Goal: Task Accomplishment & Management: Manage account settings

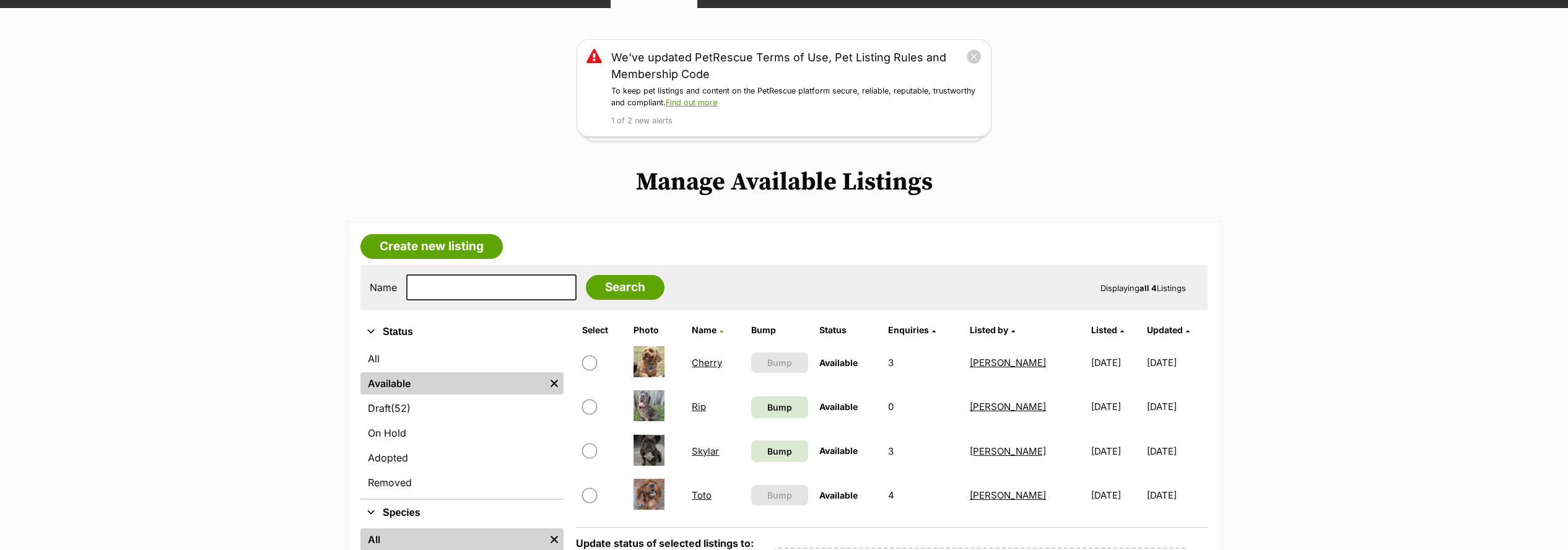
scroll to position [137, 0]
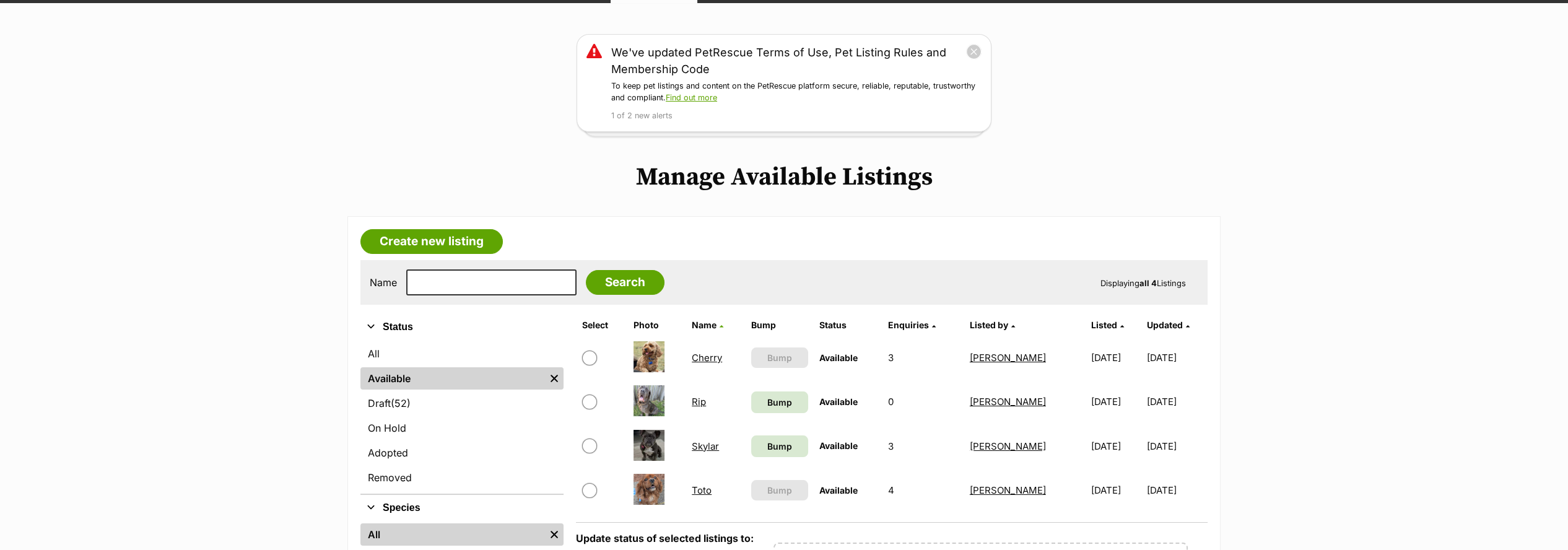
click at [706, 356] on link "Cherry" at bounding box center [707, 357] width 30 height 12
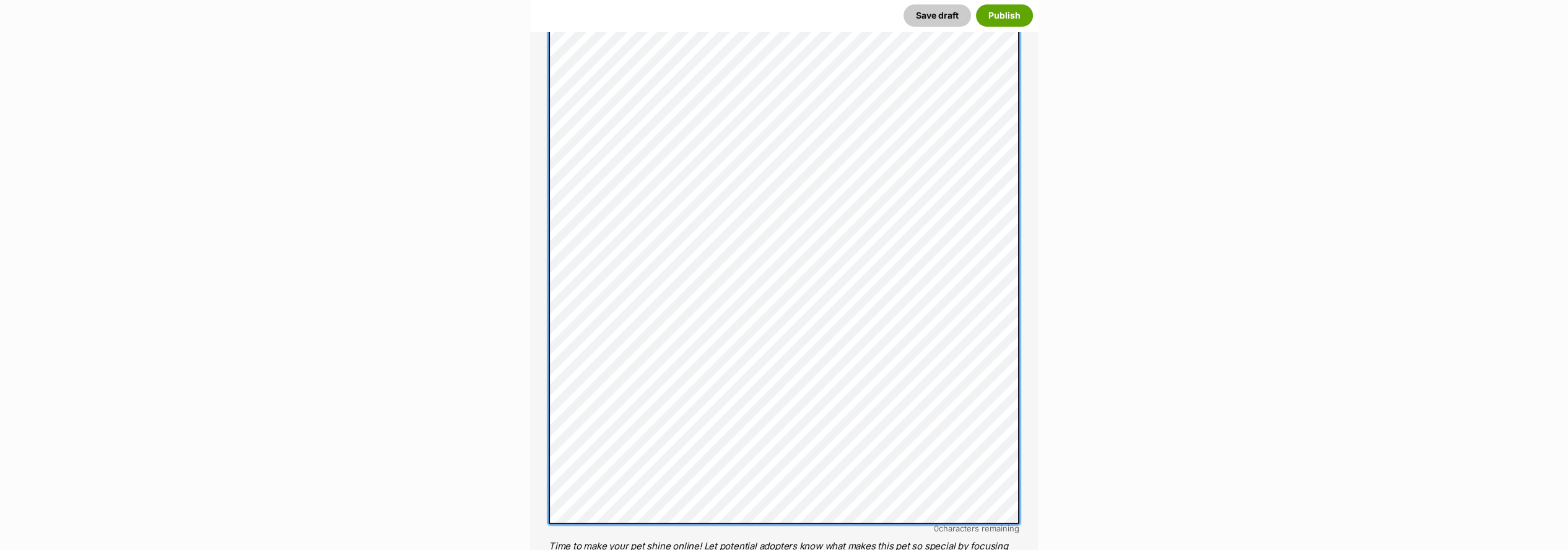
scroll to position [2285, 0]
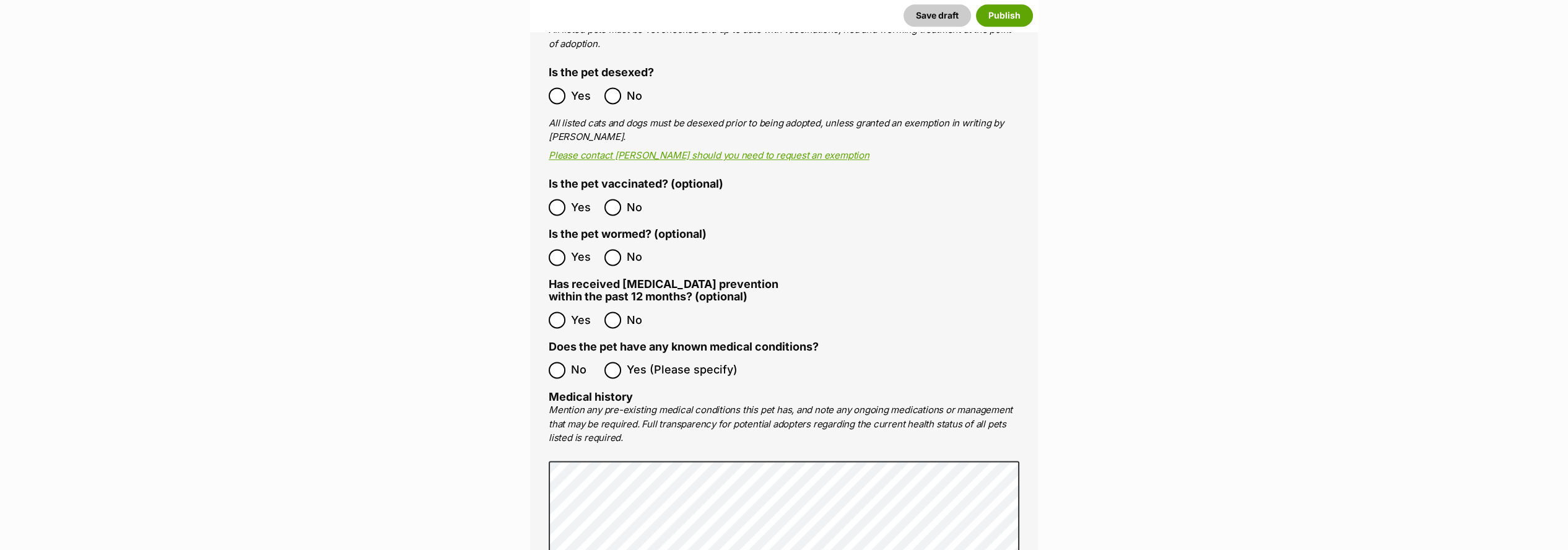
scroll to position [4048, 0]
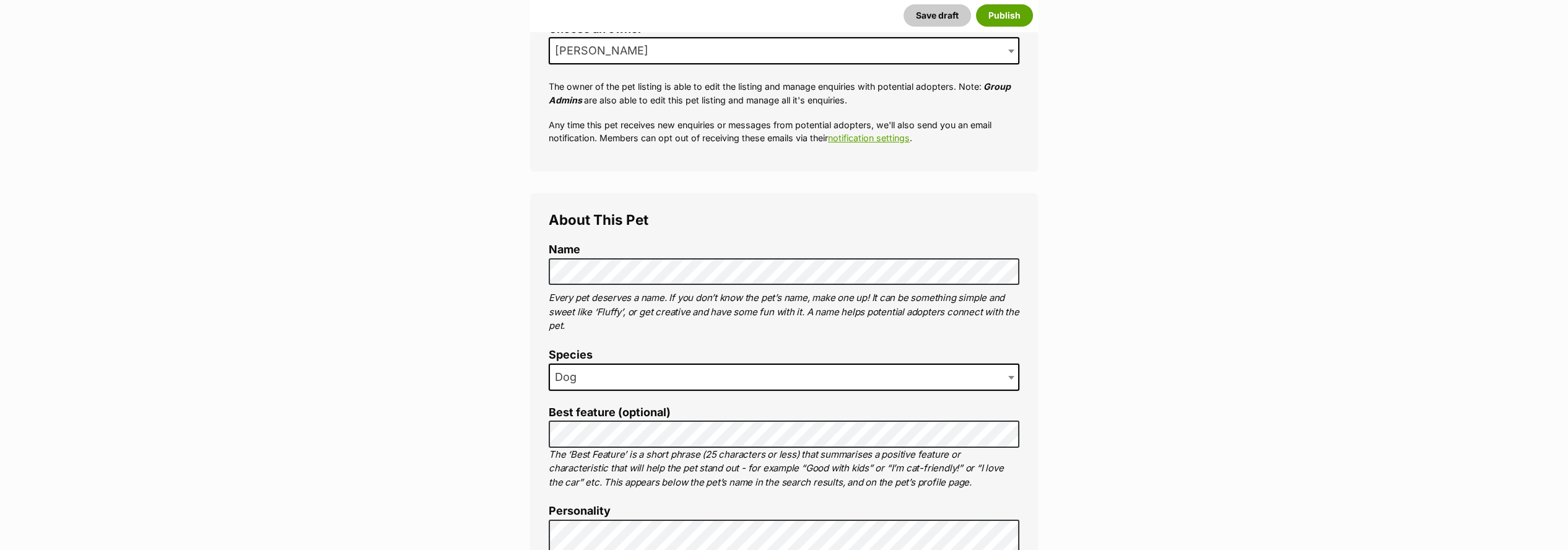
scroll to position [2162, 0]
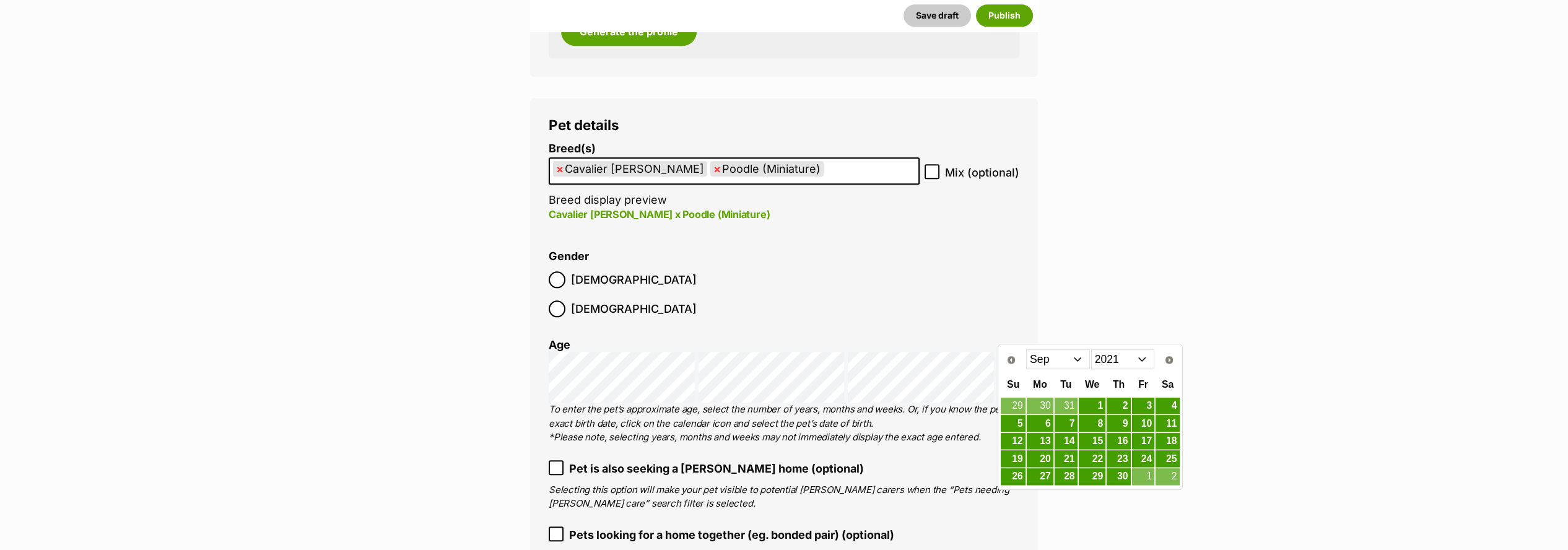
click at [1146, 358] on select "2011 2012 2013 2014 2015 2016 2017 2018 2019 2020 2021 2022 2023 2024 2025" at bounding box center [1123, 359] width 64 height 20
click at [1075, 360] on select "Jan Feb Mar Apr May Jun Jul Aug Sep Oct Nov Dec" at bounding box center [1058, 359] width 64 height 20
click at [1145, 440] on link "20" at bounding box center [1143, 441] width 23 height 15
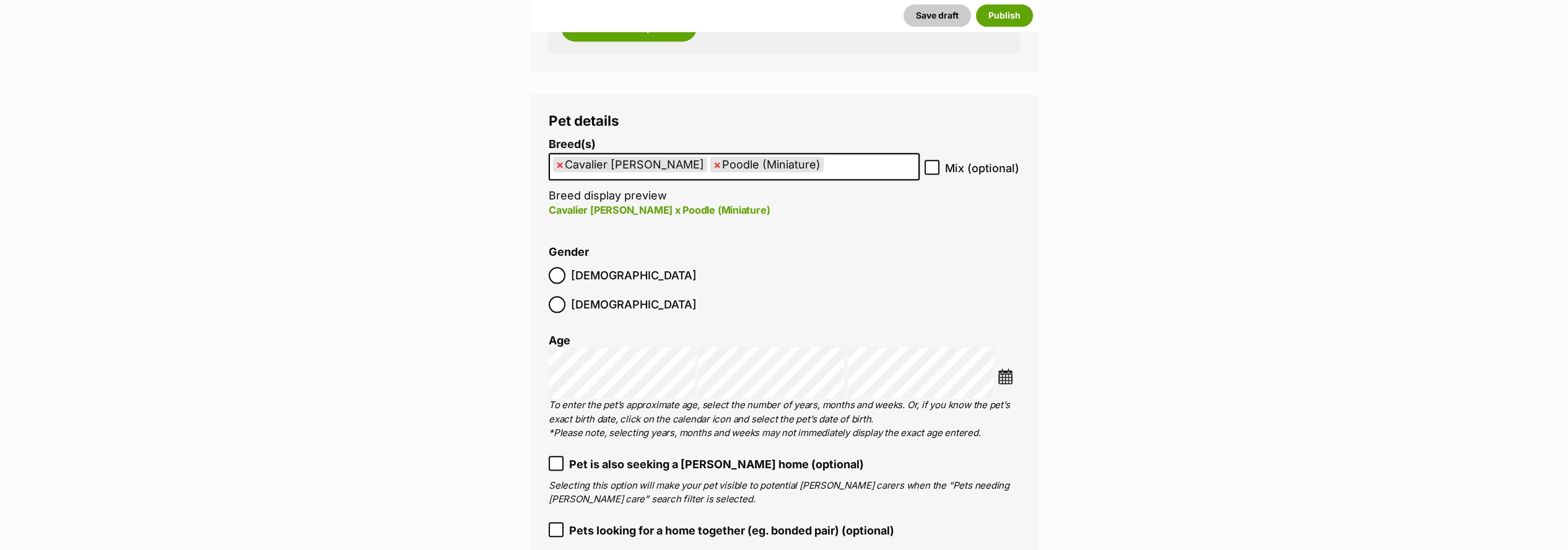
scroll to position [3166, 0]
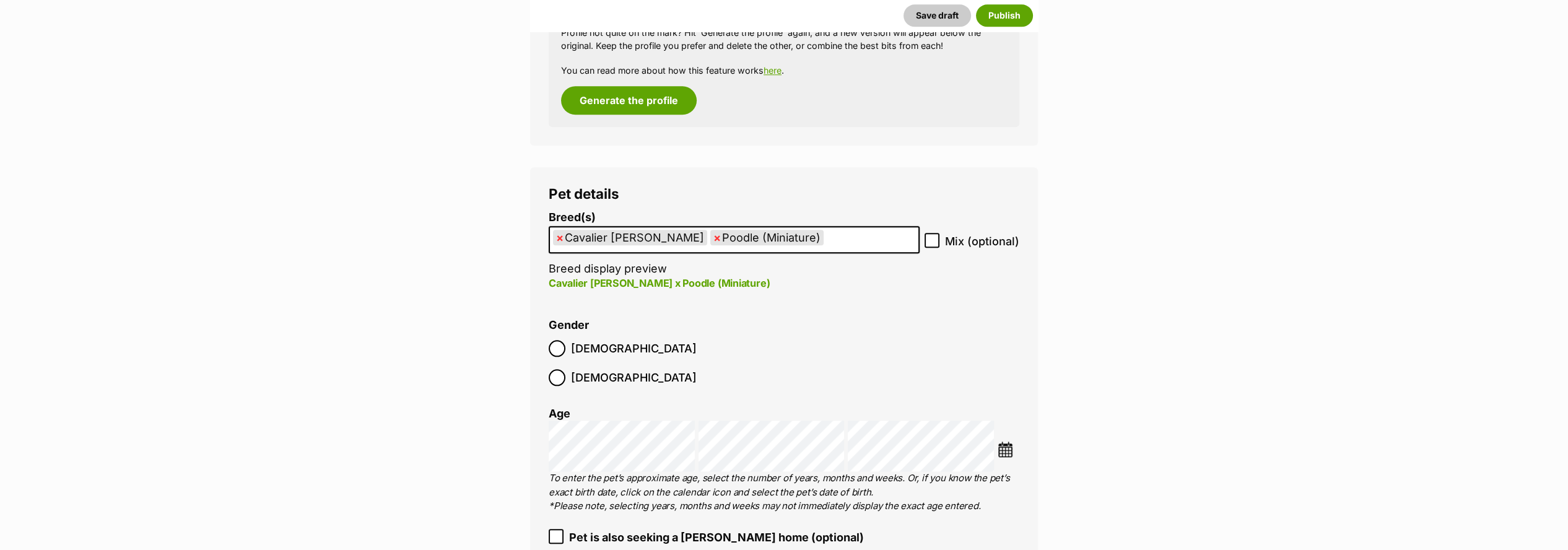
click at [558, 238] on span "×" at bounding box center [560, 237] width 8 height 15
select select "8891"
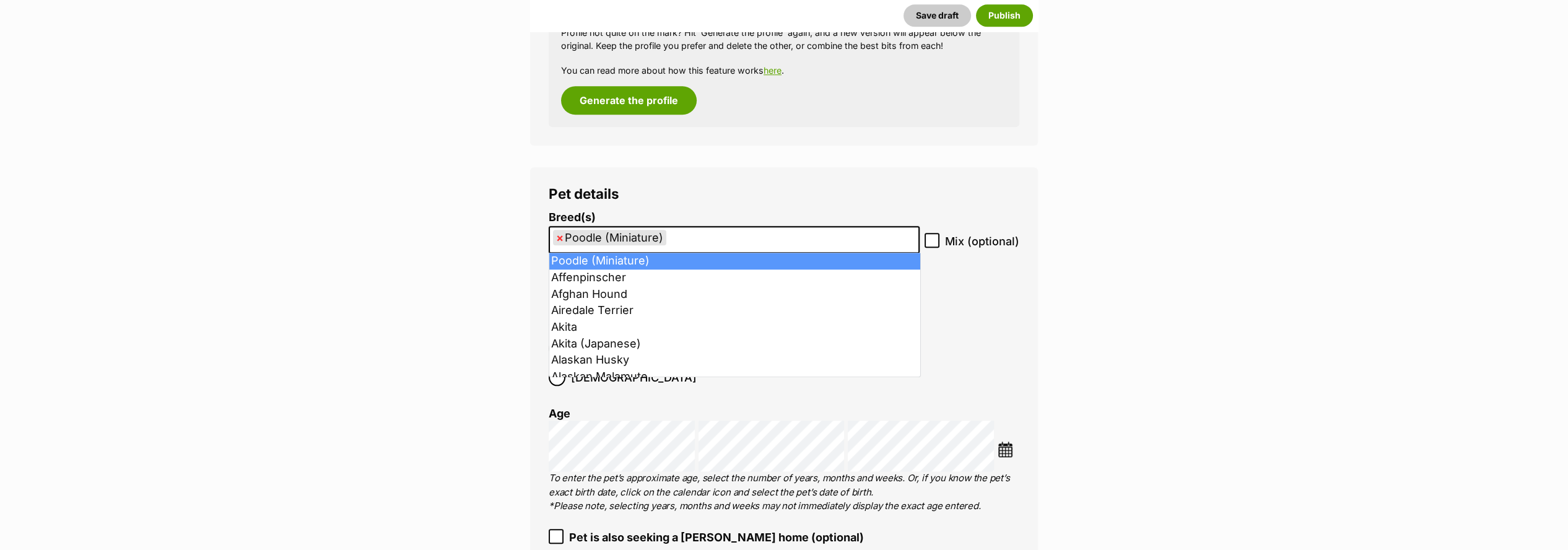
select select
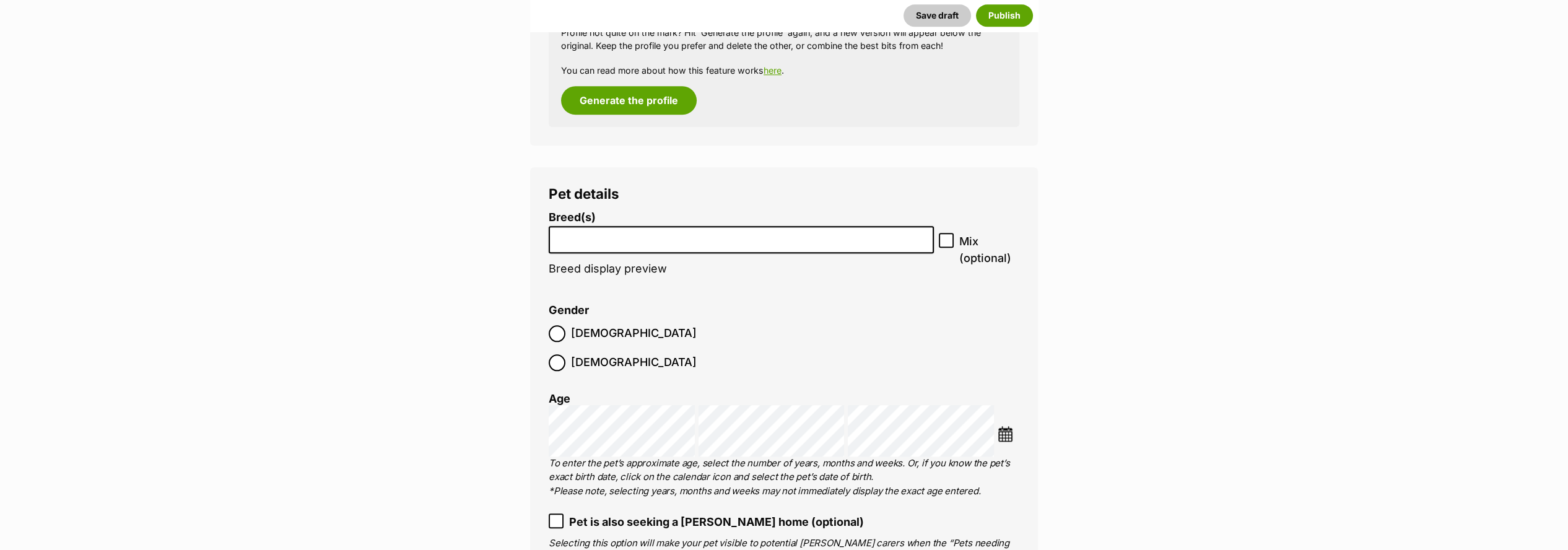
click at [599, 241] on input "search" at bounding box center [741, 236] width 376 height 13
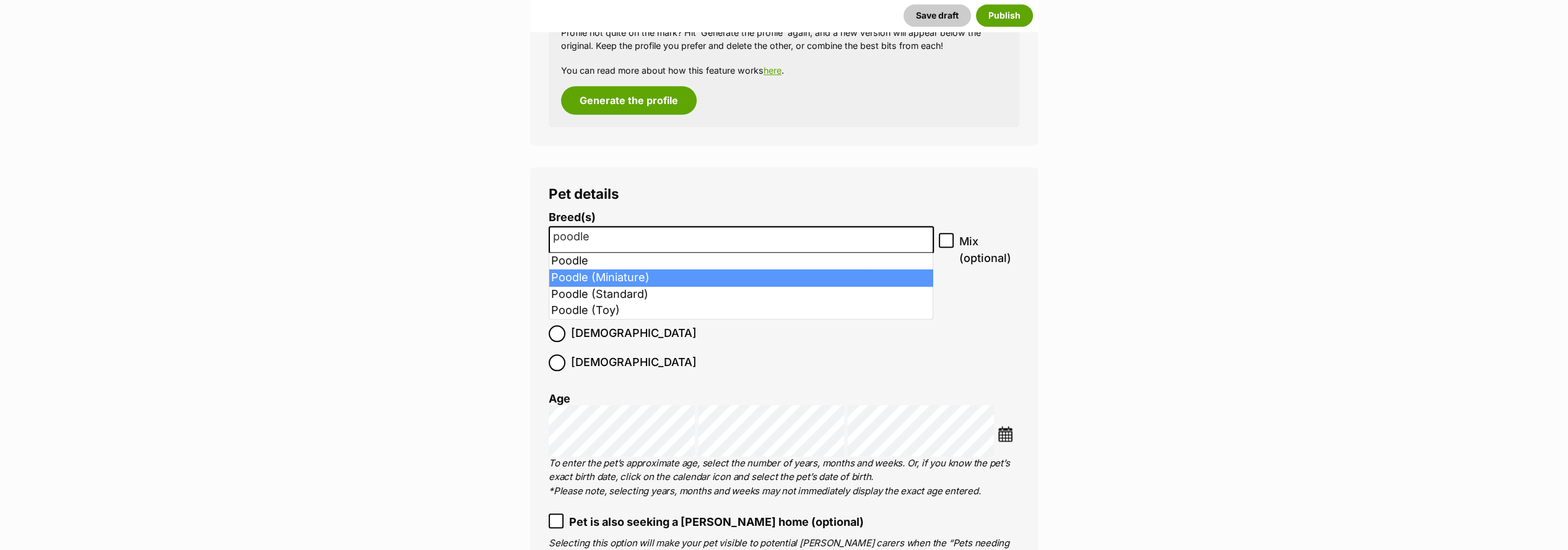
type input "poodle"
select select "8891"
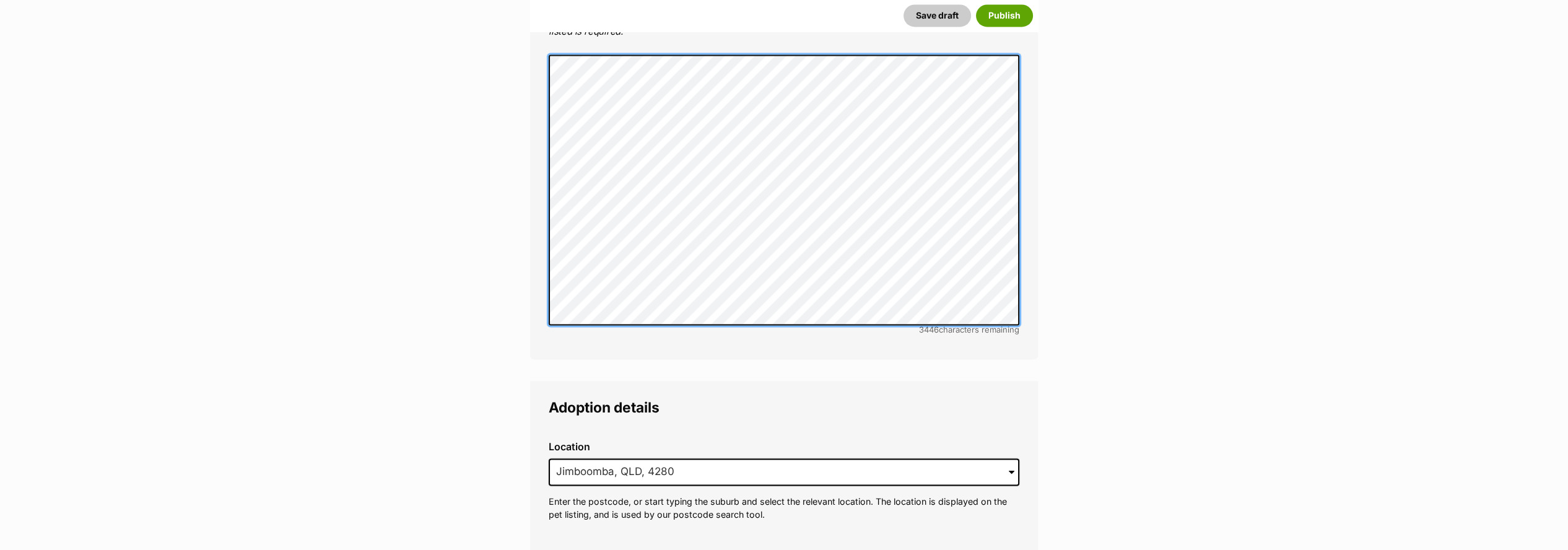
scroll to position [4404, 0]
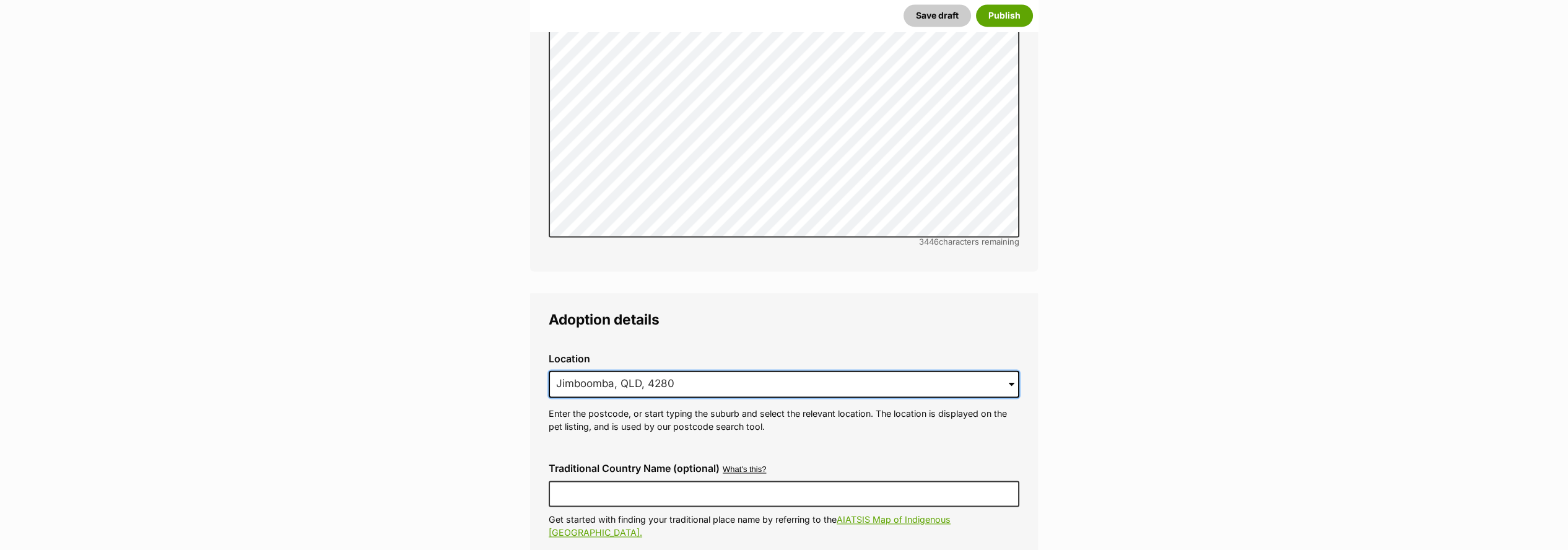
drag, startPoint x: 629, startPoint y: 349, endPoint x: 510, endPoint y: 347, distance: 119.0
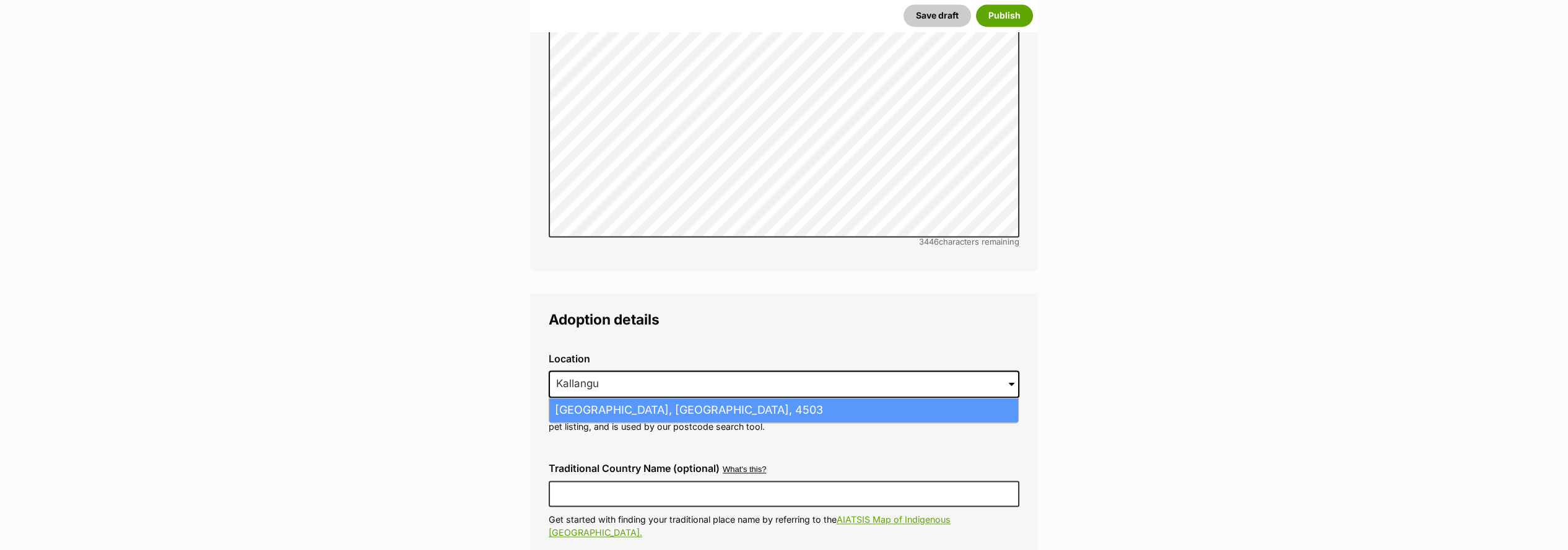
click at [601, 398] on li "Kallangur, Queensland, 4503" at bounding box center [784, 410] width 469 height 24
type input "Kallangur, Queensland, 4503"
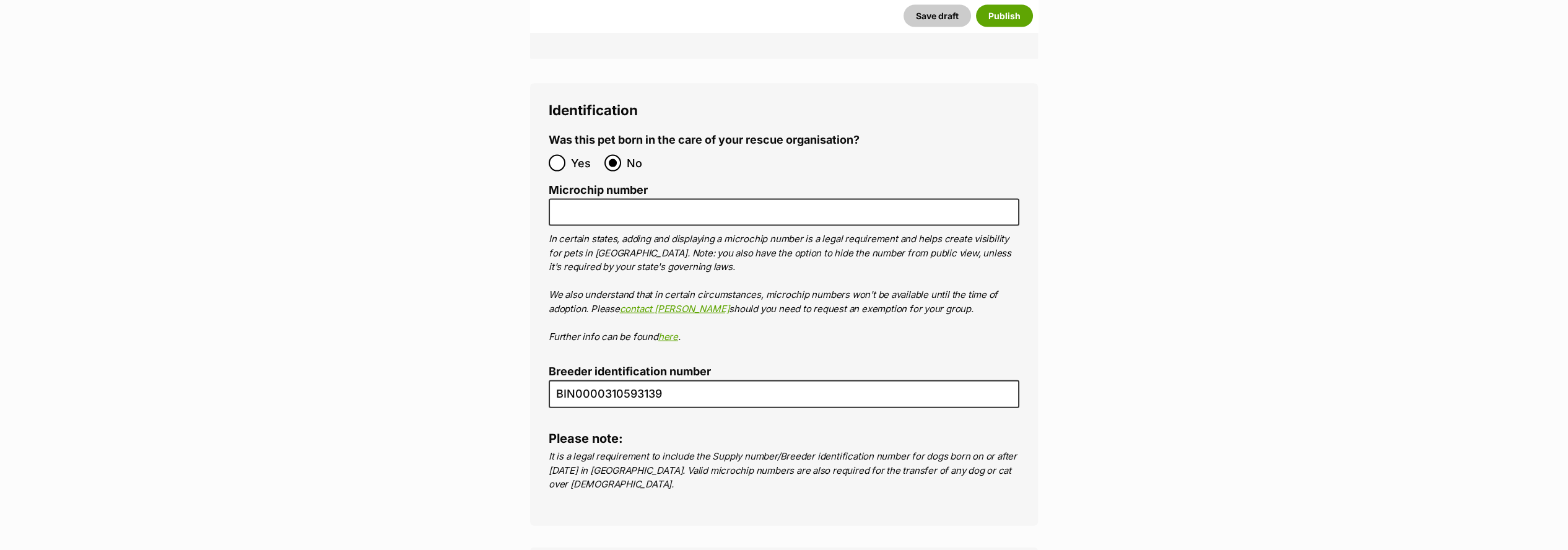
scroll to position [6399, 0]
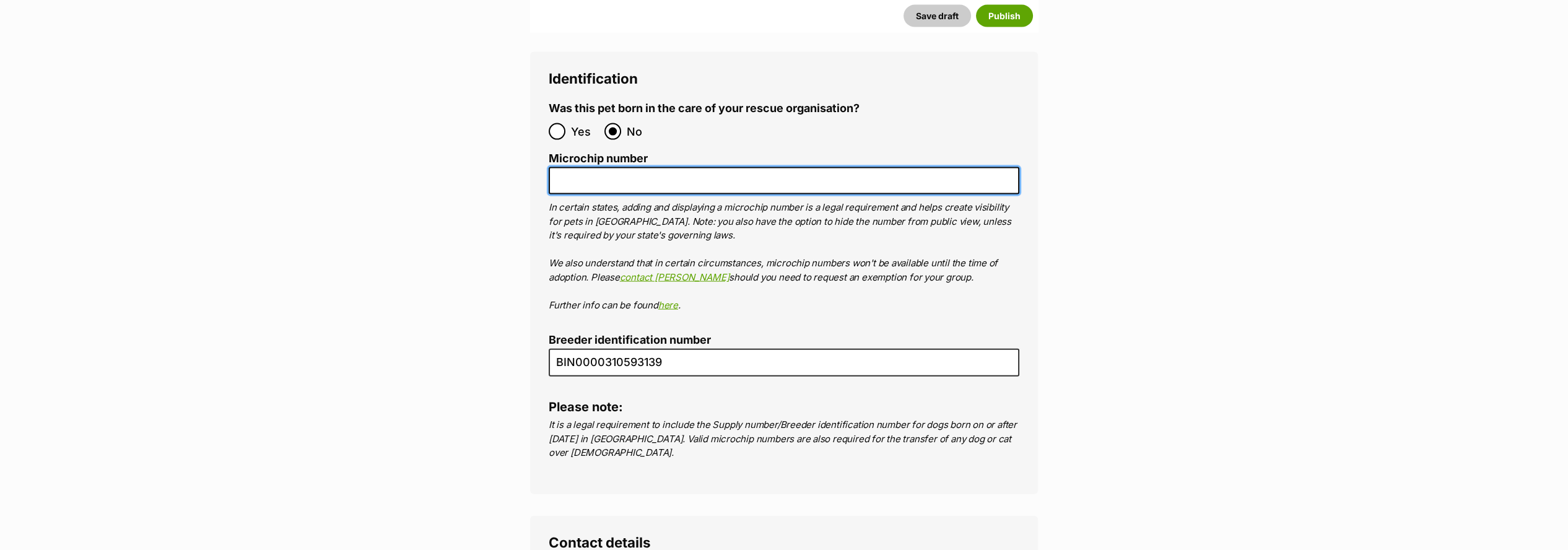
click at [615, 167] on input "Microchip number" at bounding box center [784, 181] width 471 height 28
paste input "953010005832199"
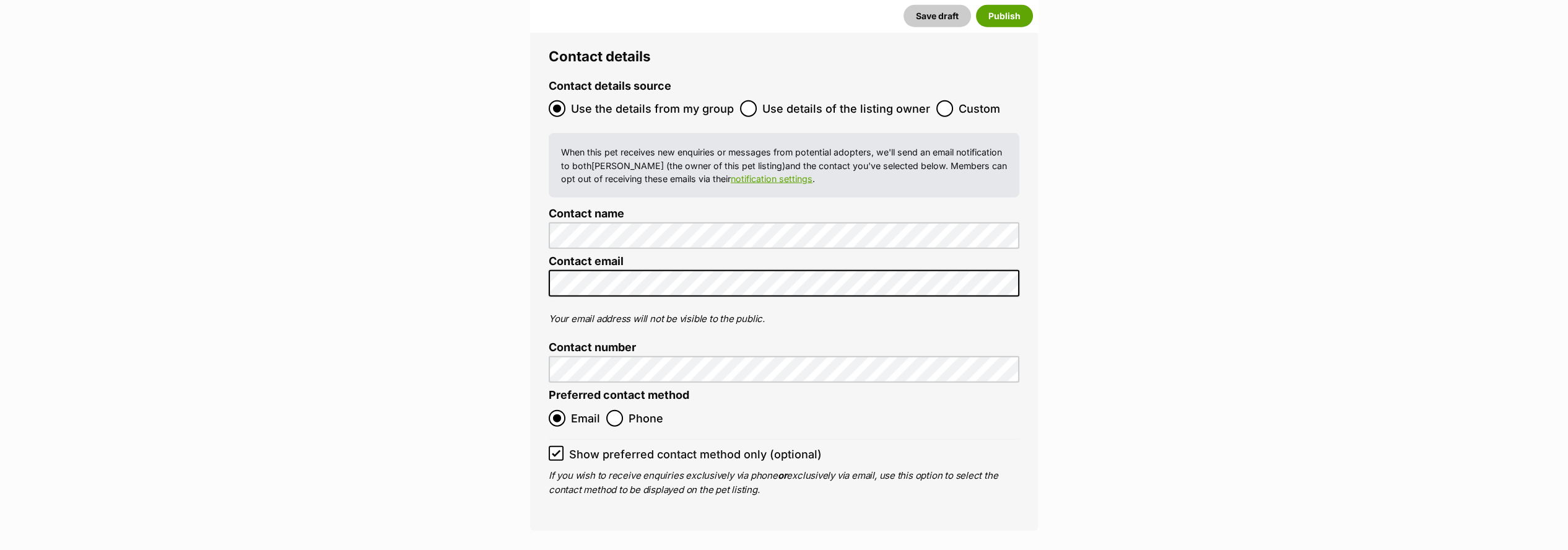
scroll to position [7019, 0]
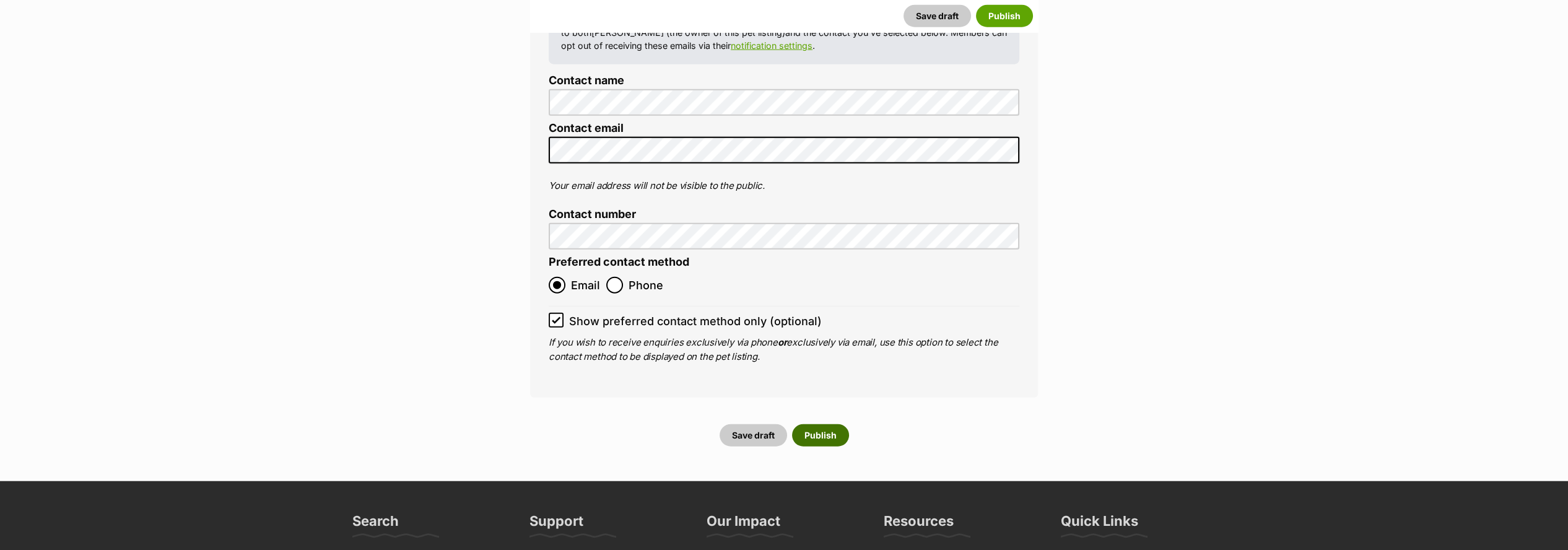
type input "953010005832199"
click at [834, 425] on button "Publish" at bounding box center [820, 436] width 57 height 22
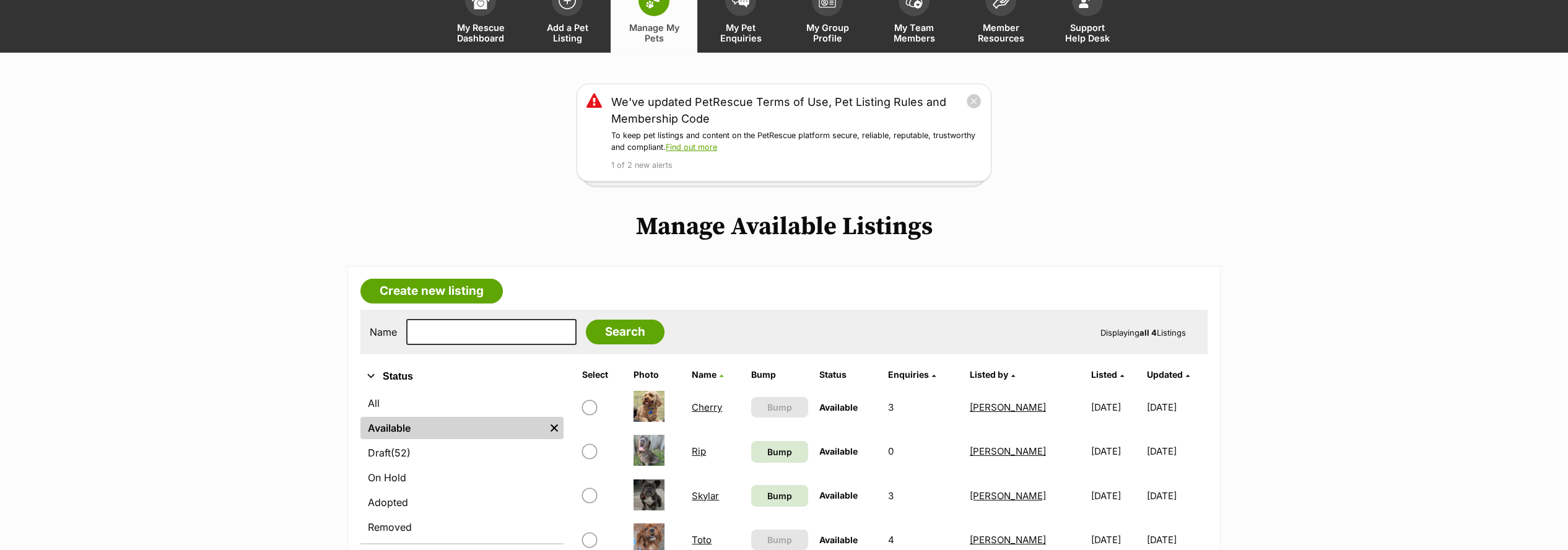
scroll to position [137, 0]
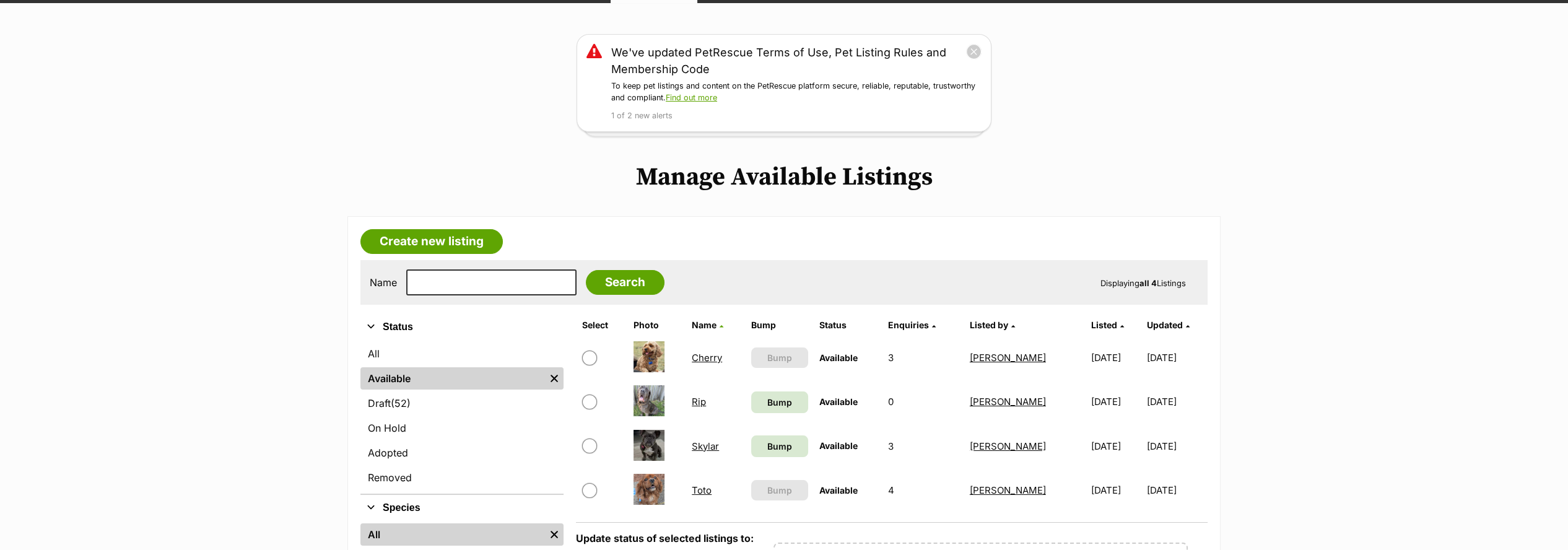
drag, startPoint x: 698, startPoint y: 356, endPoint x: 698, endPoint y: 345, distance: 11.0
click at [698, 356] on link "Cherry" at bounding box center [707, 357] width 30 height 12
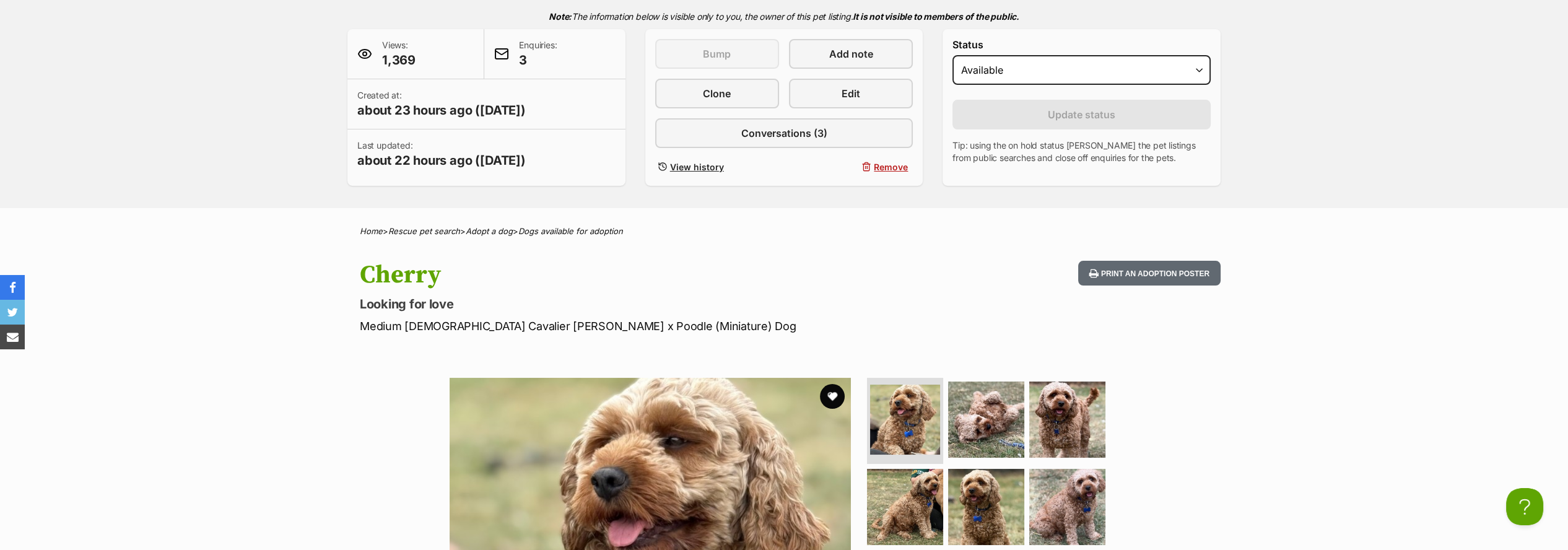
drag, startPoint x: 297, startPoint y: 257, endPoint x: 314, endPoint y: 252, distance: 17.7
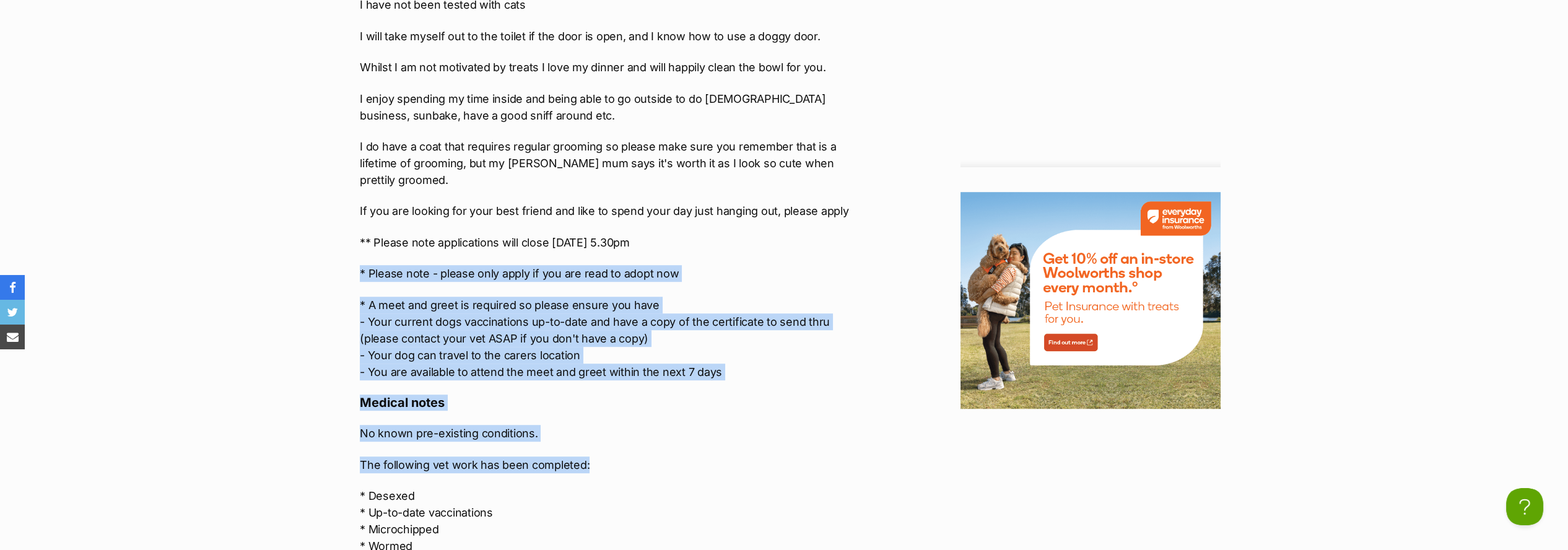
drag, startPoint x: 356, startPoint y: 238, endPoint x: 608, endPoint y: 425, distance: 313.8
click at [608, 435] on div "Upload Videos About Cherry Hello, my name is Cherry, and i really as sweet as a…" at bounding box center [609, 454] width 524 height 2328
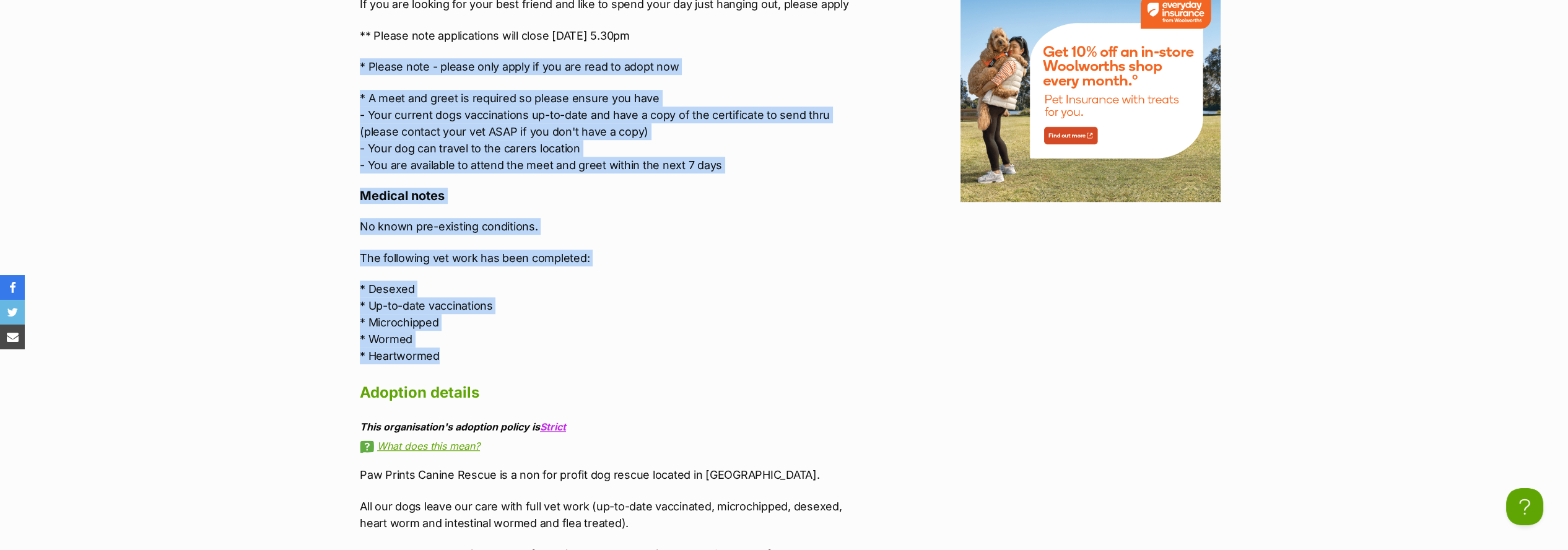
click at [442, 320] on p "* Desexed * Up-to-date vaccinations * Microchipped * Wormed * Heartwormed" at bounding box center [615, 322] width 511 height 83
copy div "* Please note - please only apply if you are read to adopt now * A meet and gre…"
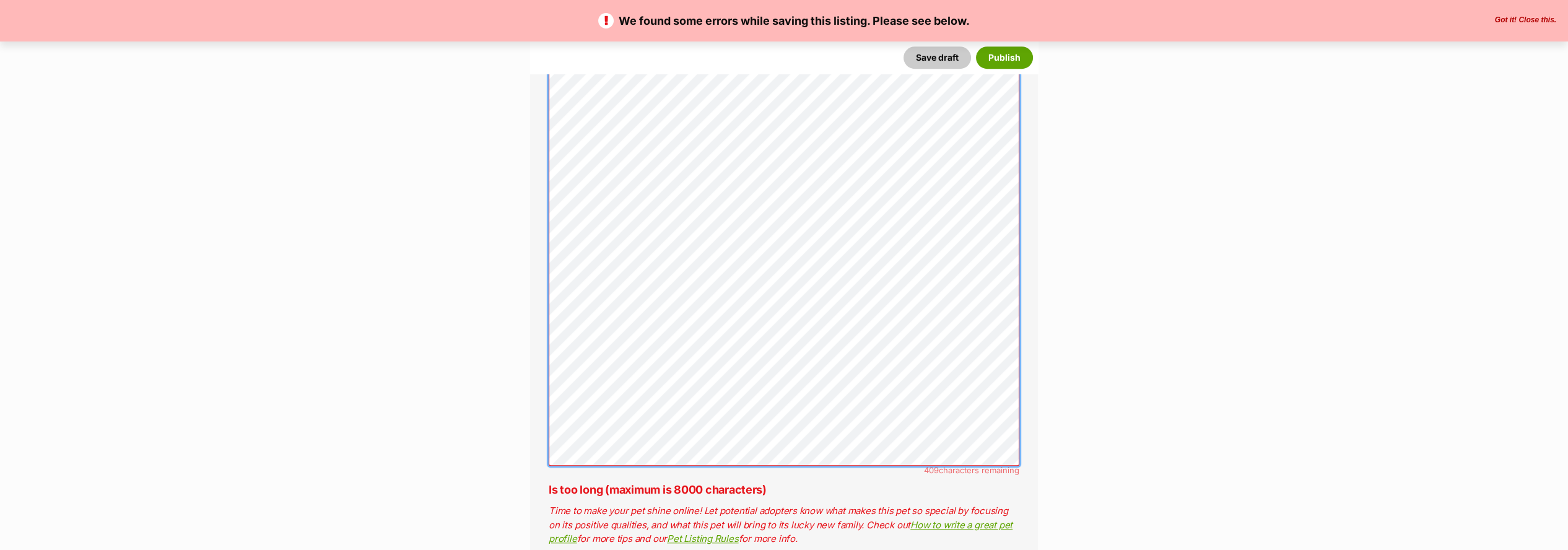
scroll to position [2549, 0]
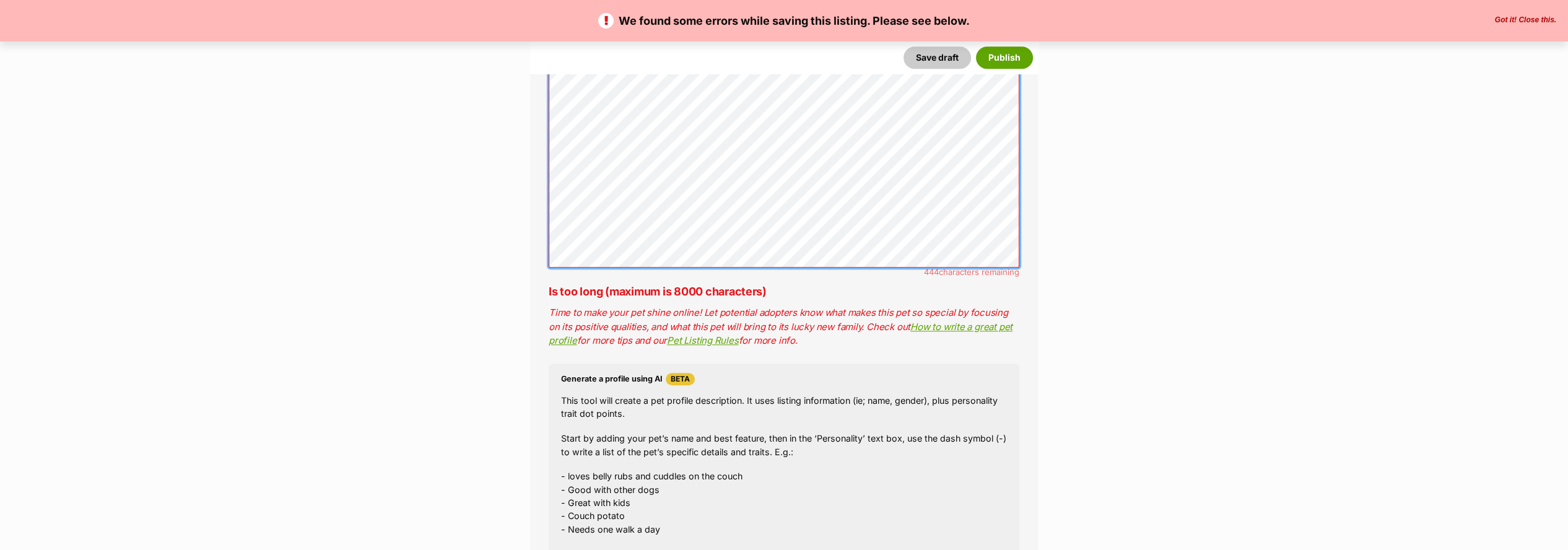
scroll to position [2536, 0]
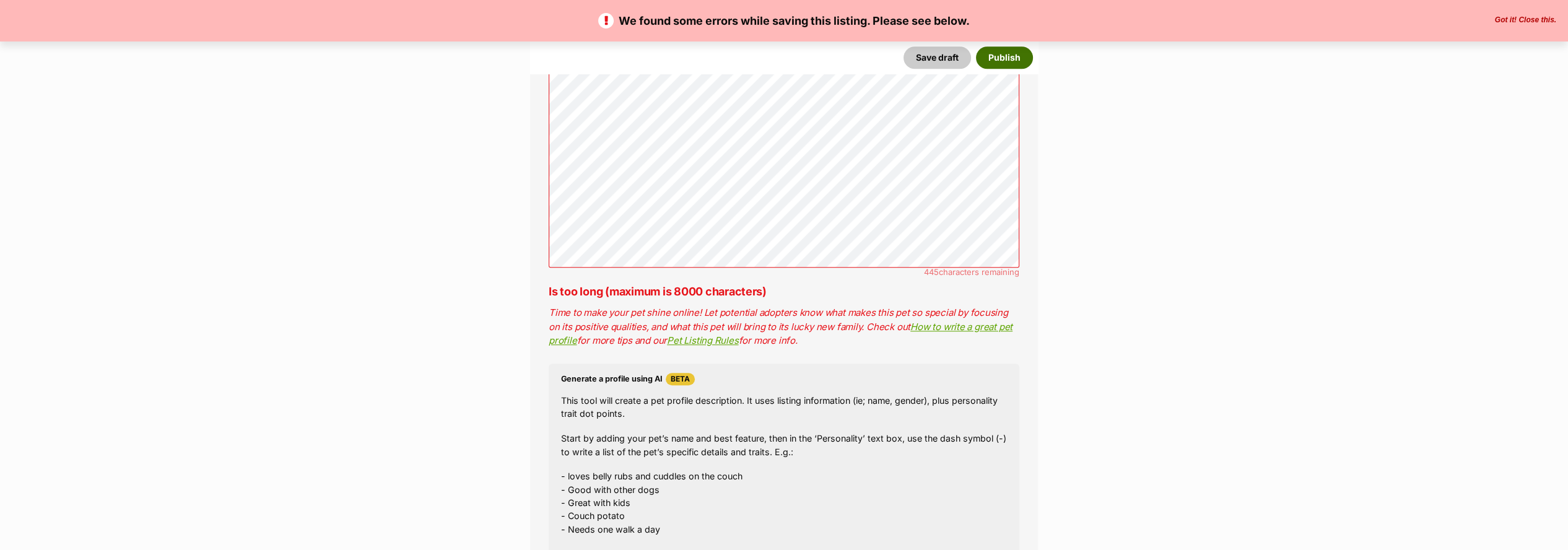
click at [1004, 59] on button "Publish" at bounding box center [1004, 57] width 57 height 22
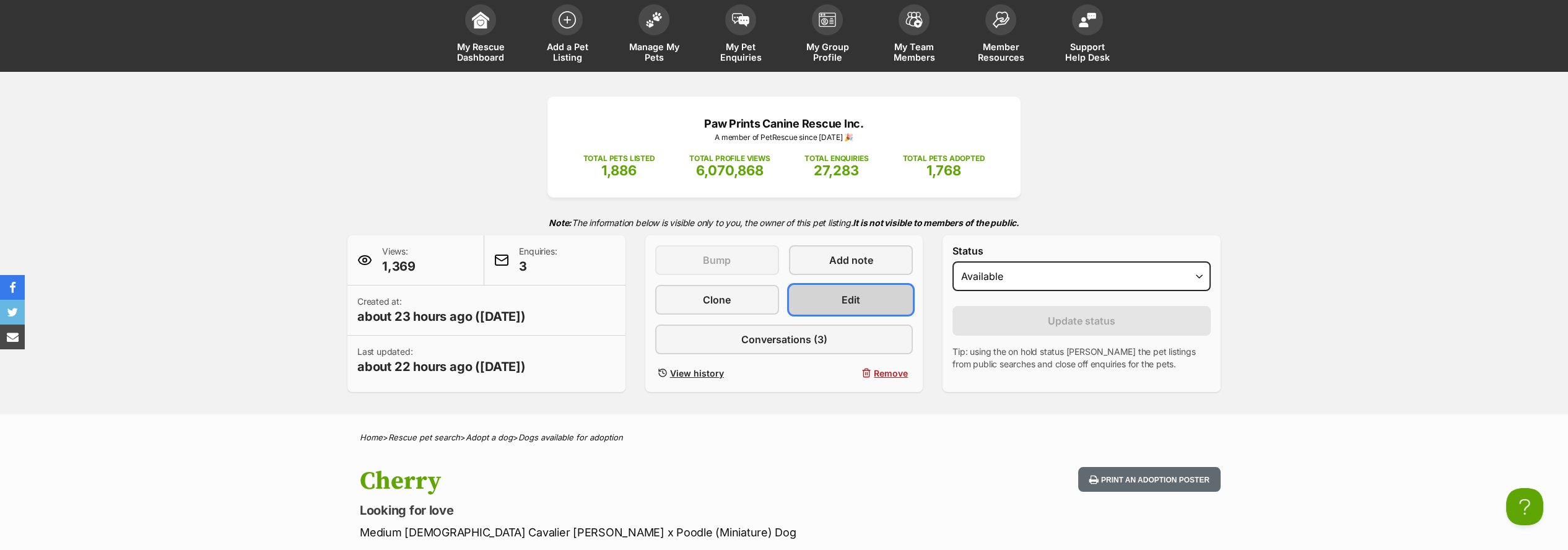
click at [821, 294] on link "Edit" at bounding box center [851, 299] width 124 height 30
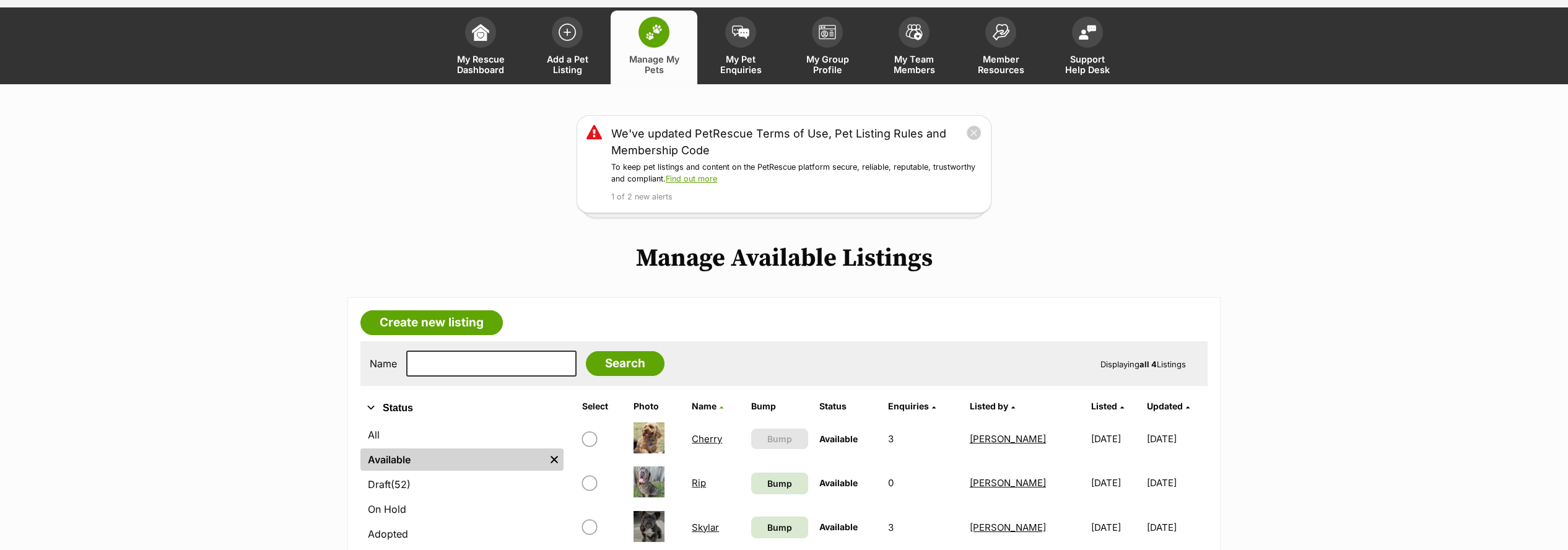
scroll to position [206, 0]
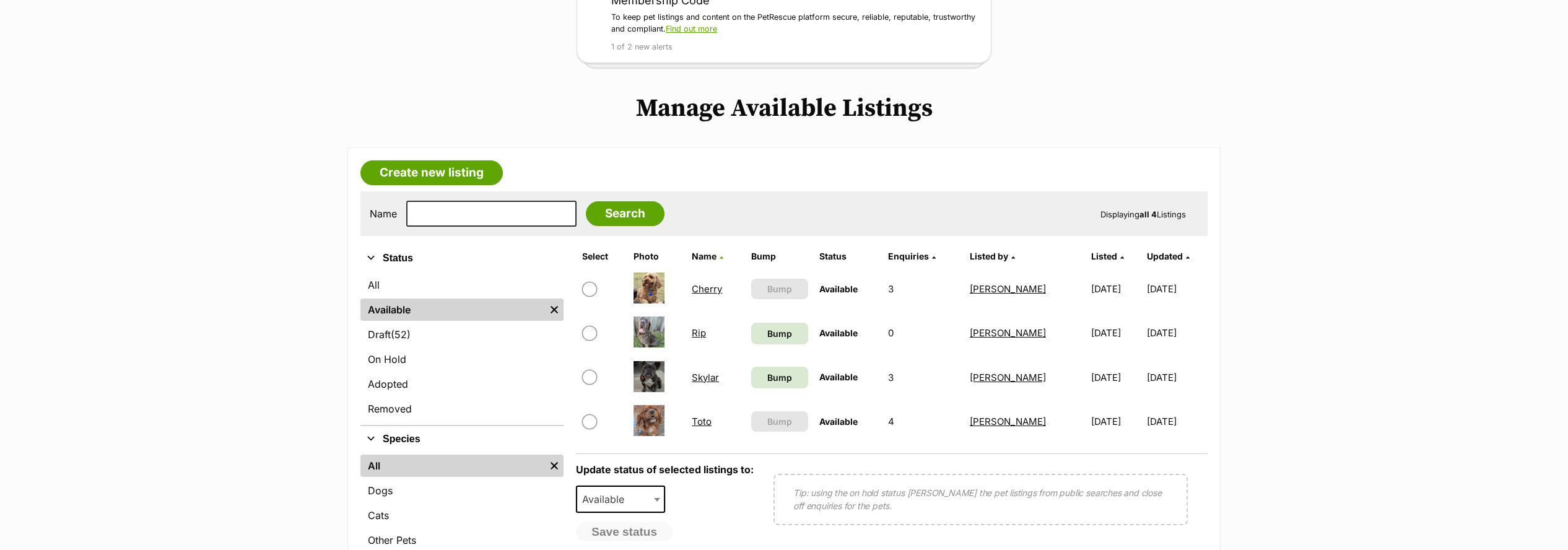
click at [701, 333] on link "Rip" at bounding box center [699, 332] width 14 height 12
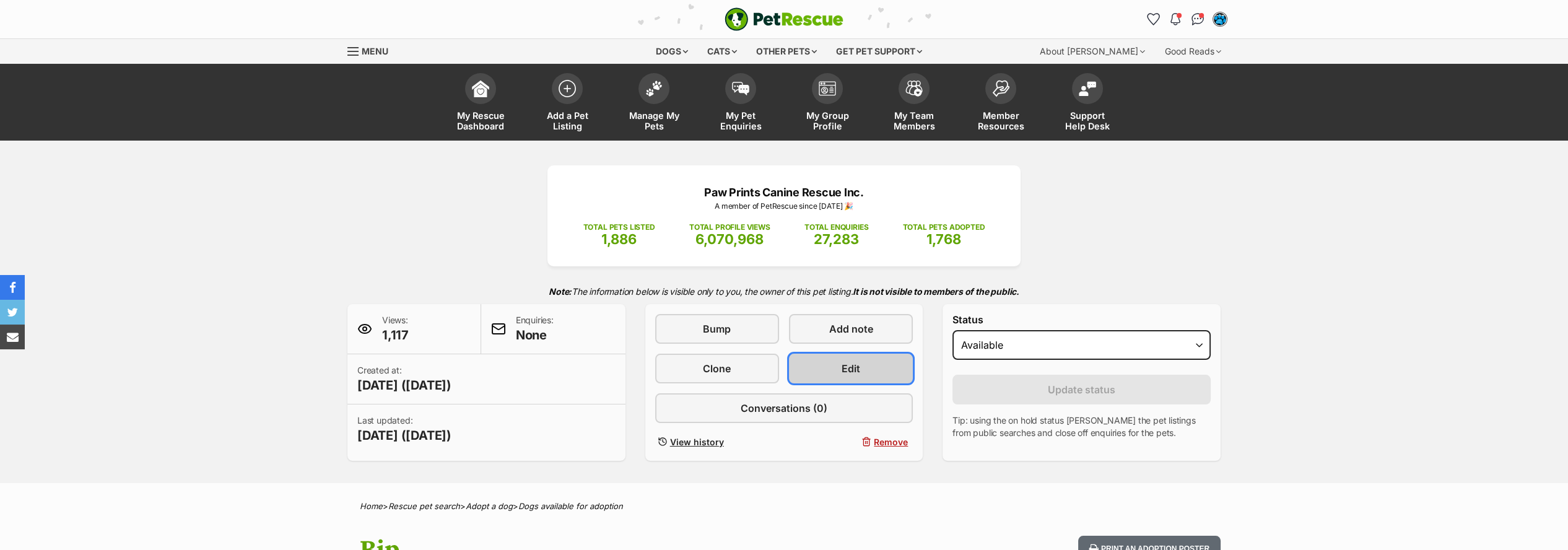
click at [851, 364] on span "Edit" at bounding box center [851, 369] width 19 height 15
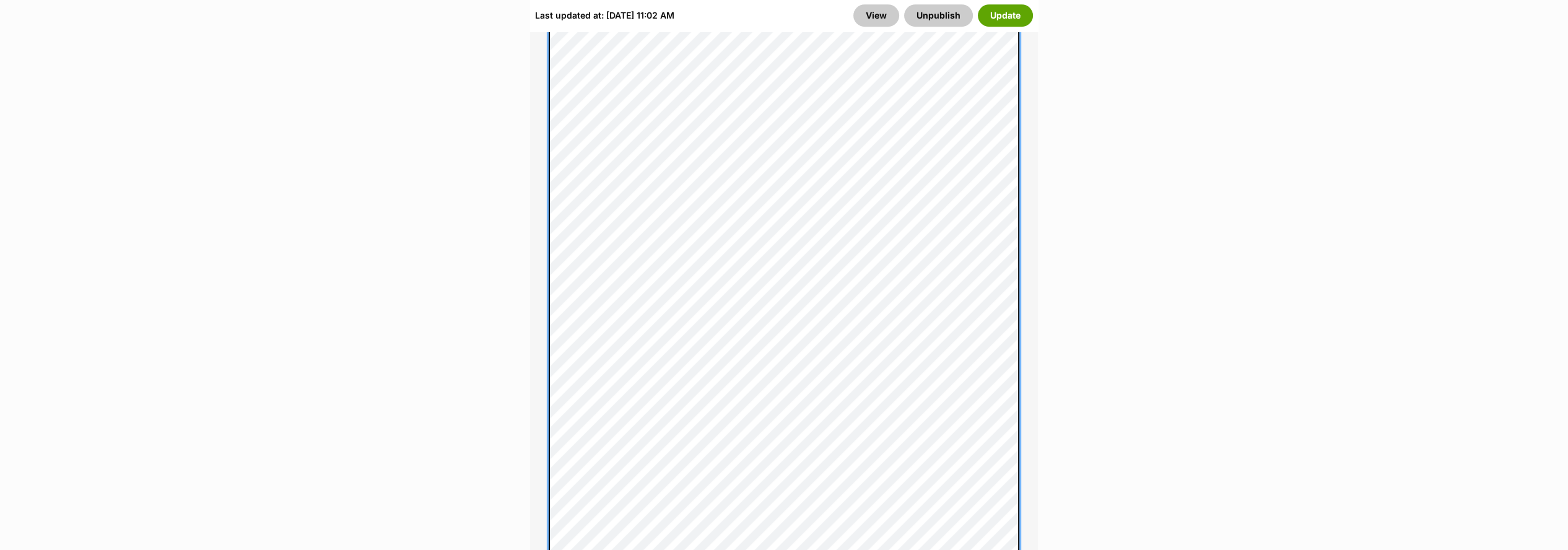
scroll to position [1102, 0]
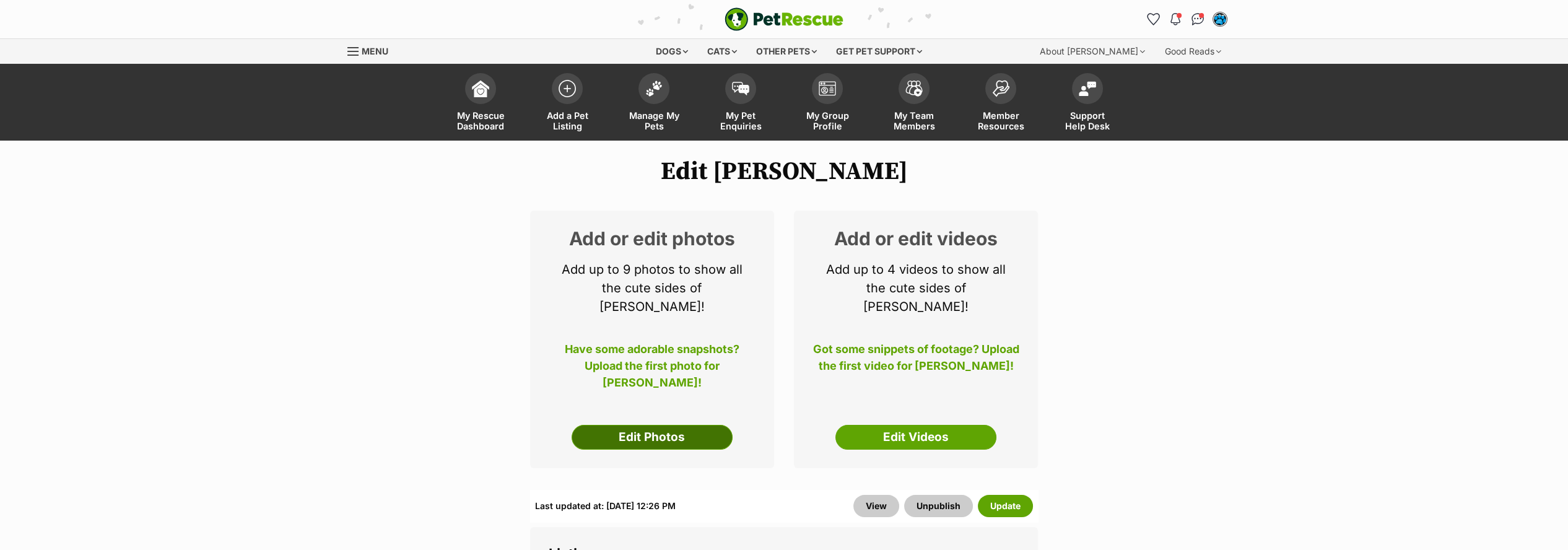
click at [649, 425] on link "Edit Photos" at bounding box center [652, 437] width 161 height 25
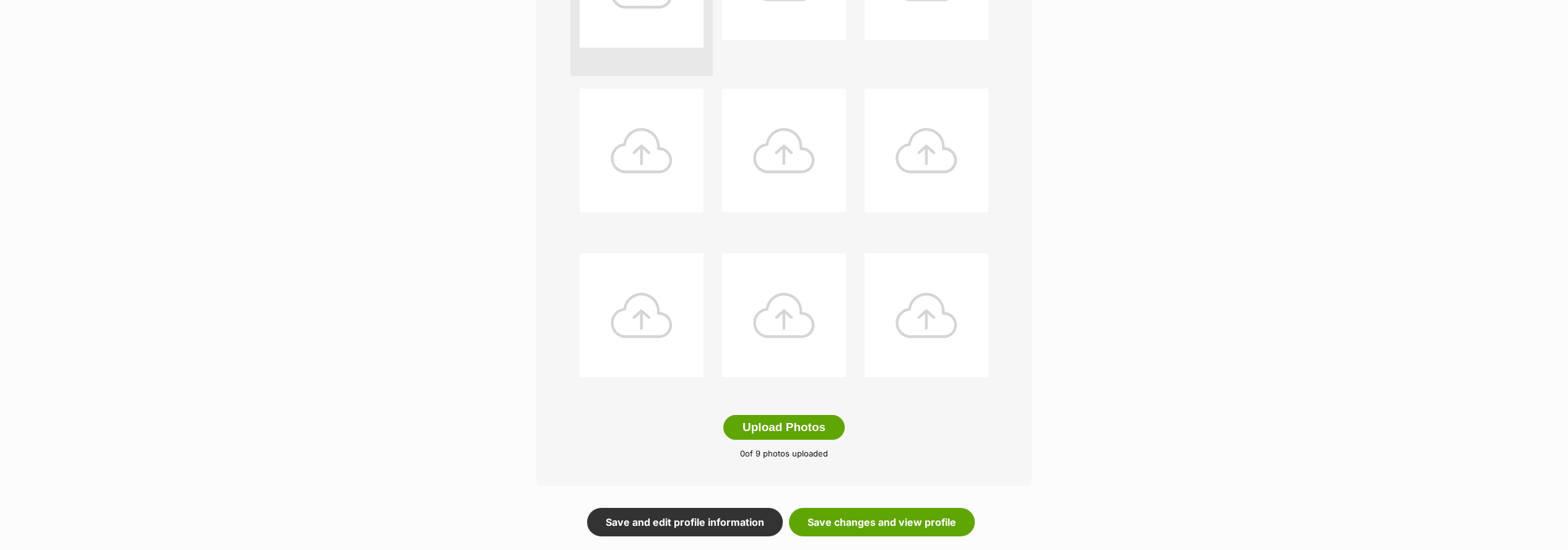
scroll to position [481, 0]
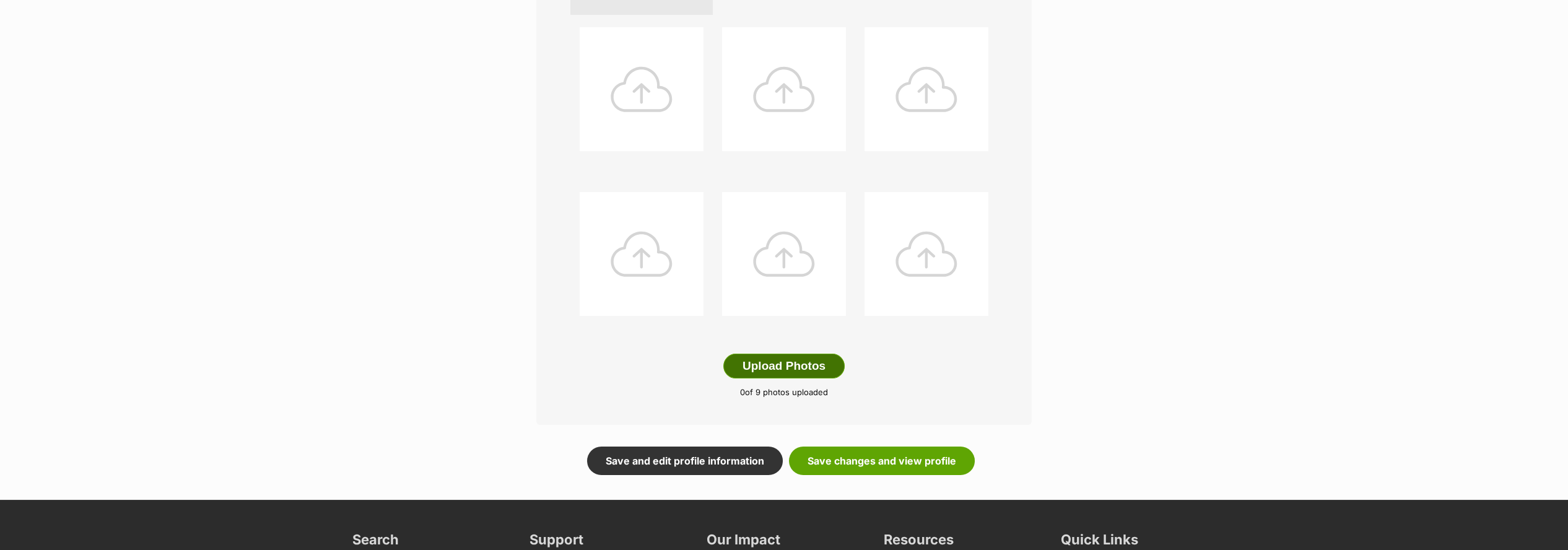
click at [773, 363] on button "Upload Photos" at bounding box center [784, 366] width 121 height 25
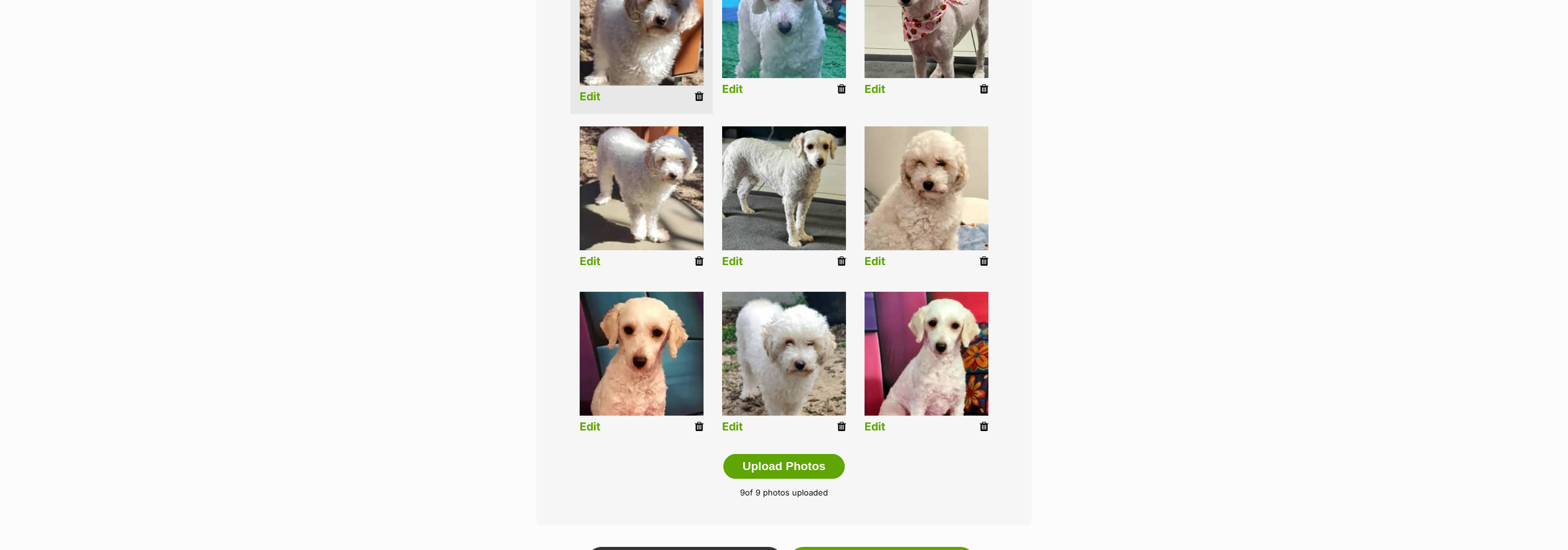
scroll to position [275, 0]
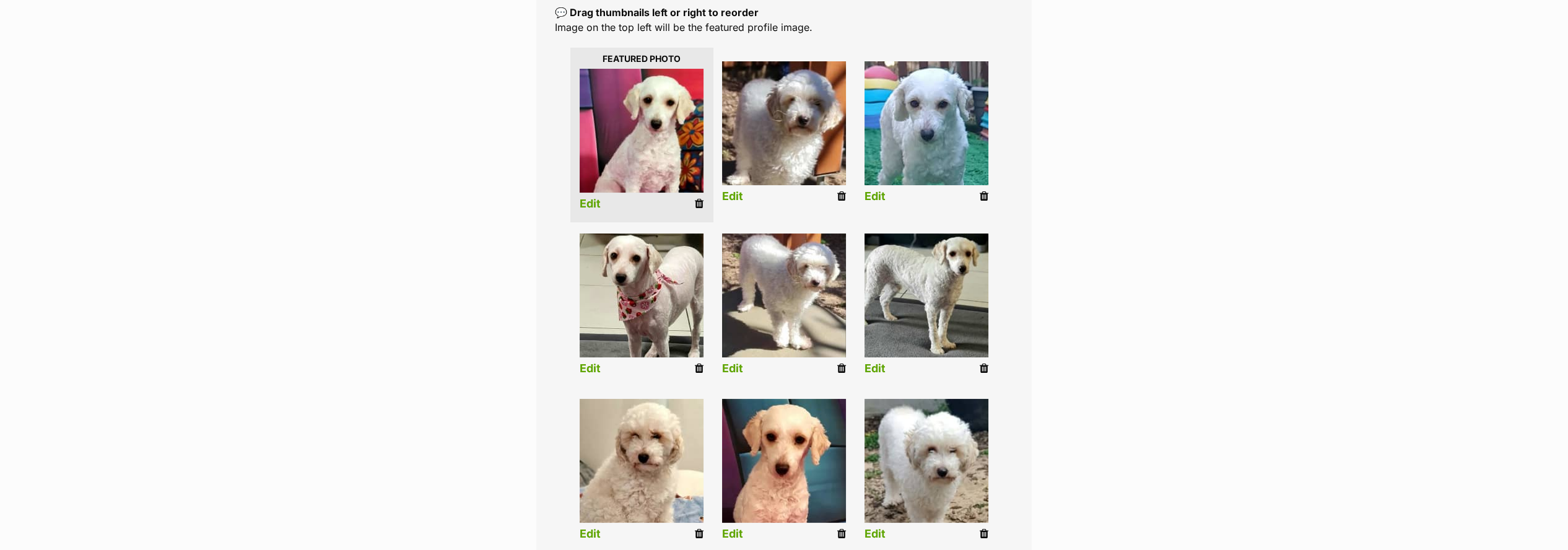
click at [591, 205] on link "Edit" at bounding box center [590, 204] width 21 height 13
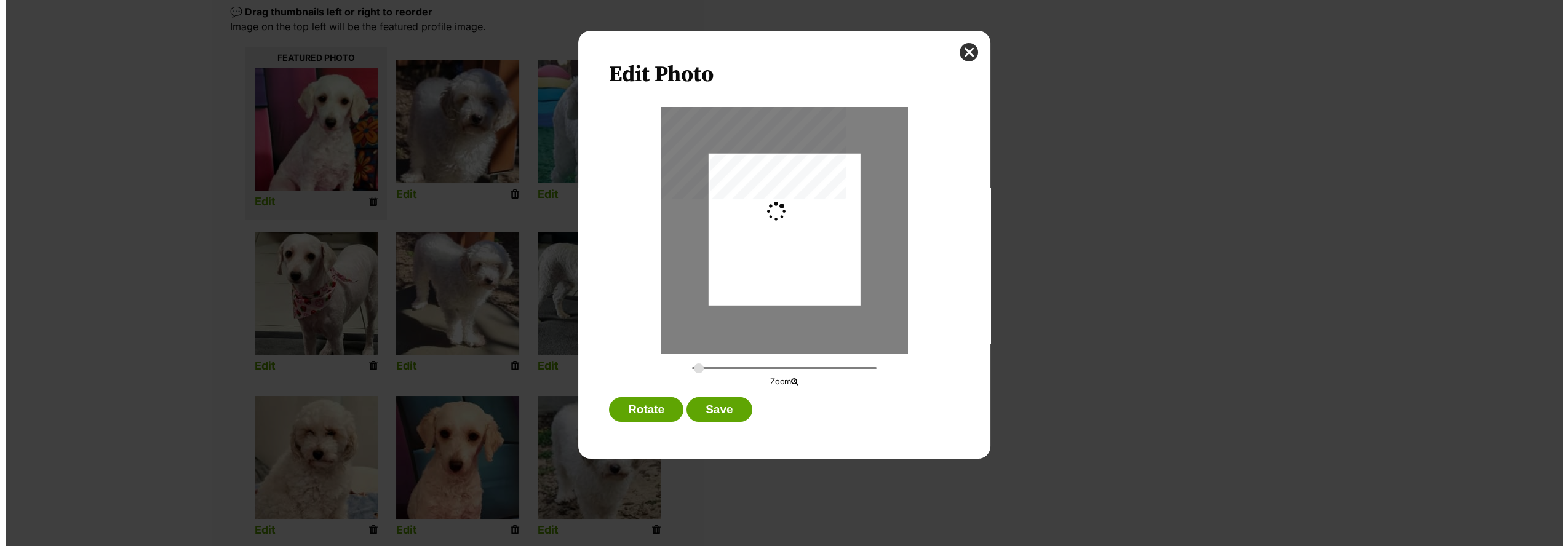
scroll to position [0, 0]
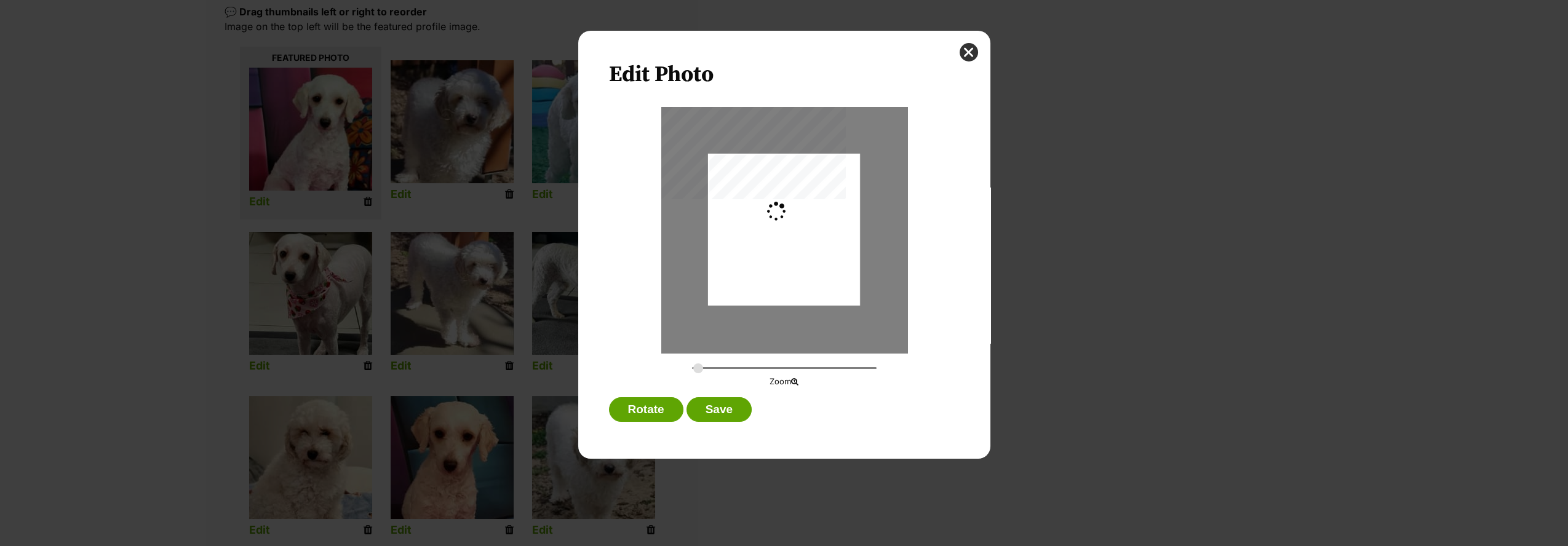
type input "0.2744"
drag, startPoint x: 821, startPoint y: 231, endPoint x: 816, endPoint y: 265, distance: 34.4
click at [816, 265] on div "Dialog Window - Close (Press escape to close)" at bounding box center [784, 256] width 152 height 228
click at [736, 410] on button "Save" at bounding box center [719, 409] width 65 height 25
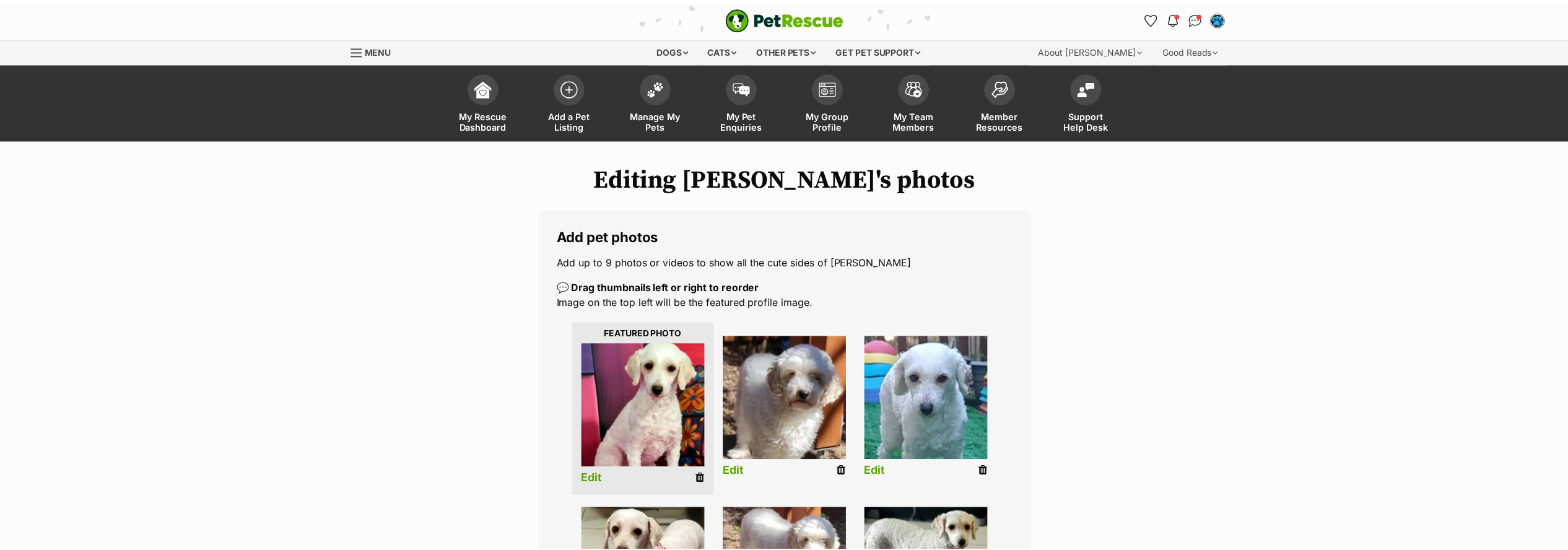
scroll to position [274, 0]
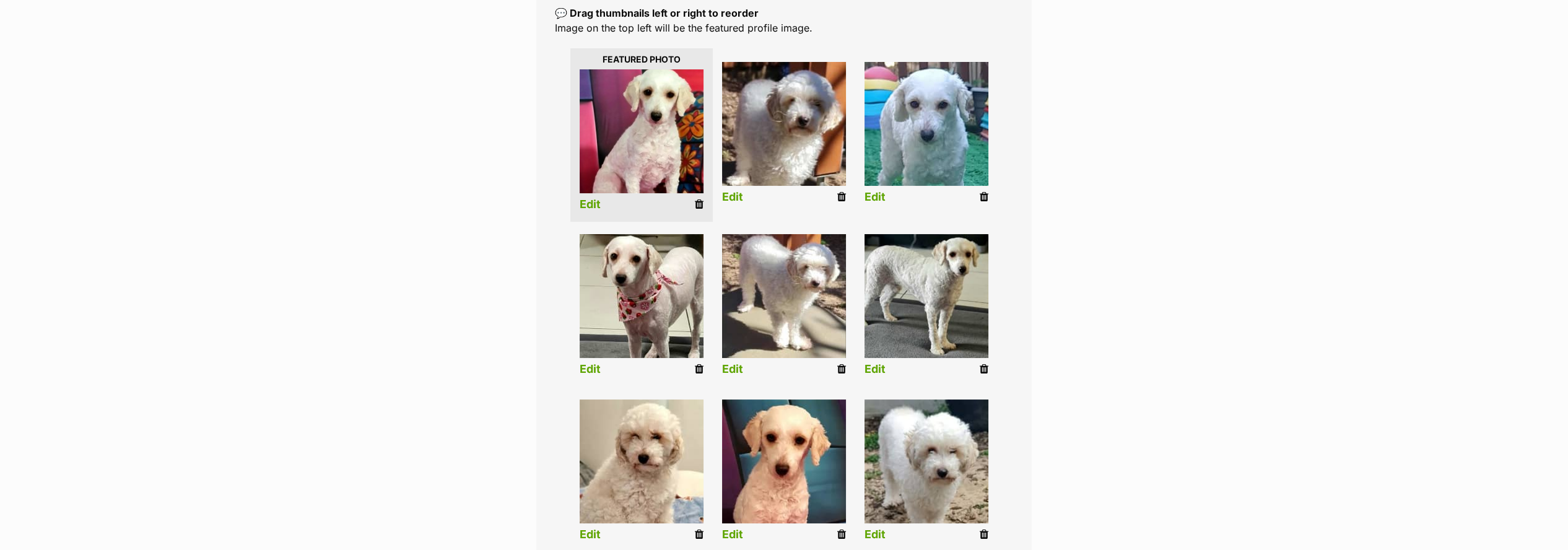
click at [727, 193] on link "Edit" at bounding box center [733, 197] width 21 height 13
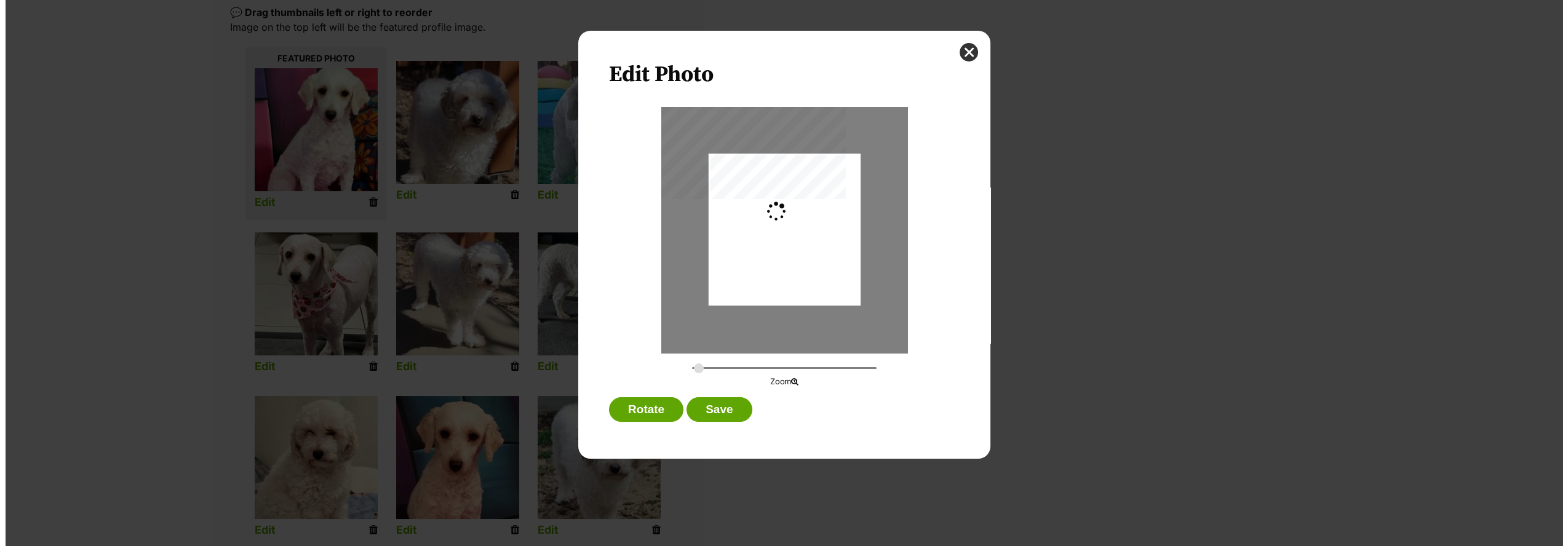
scroll to position [0, 0]
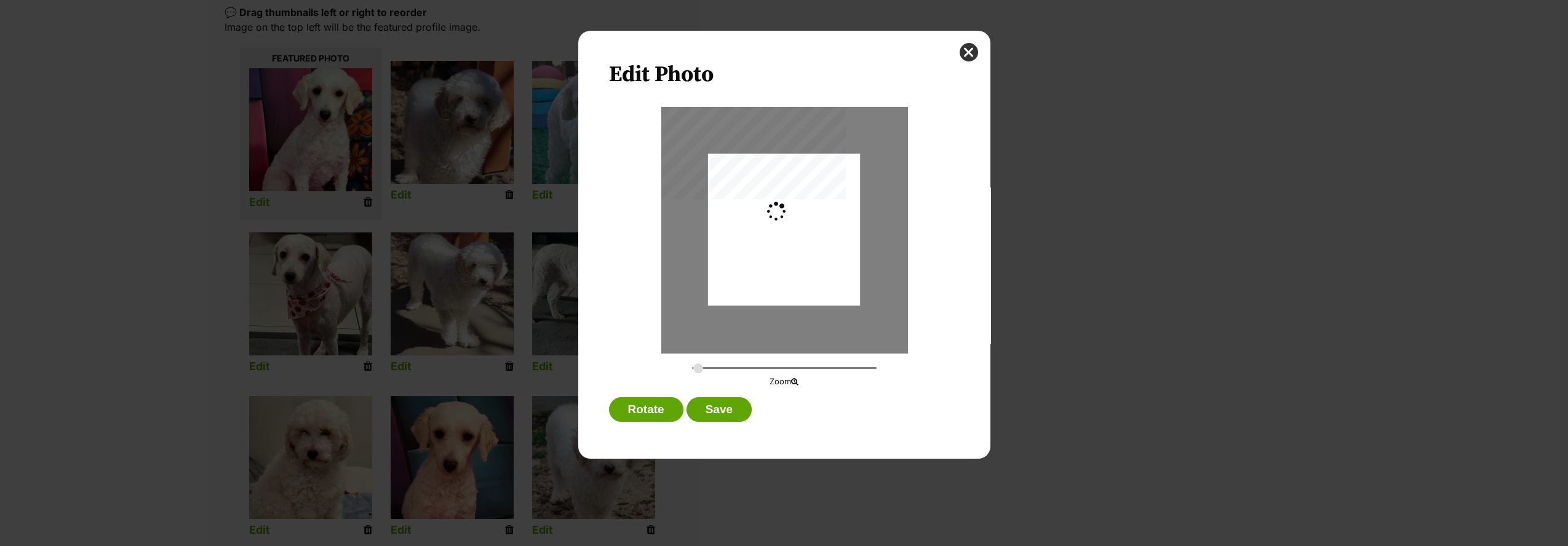
type input "0.2744"
drag, startPoint x: 758, startPoint y: 238, endPoint x: 755, endPoint y: 259, distance: 21.2
click at [755, 259] on div "Dialog Window - Close (Press escape to close)" at bounding box center [784, 250] width 152 height 228
click at [719, 408] on button "Save" at bounding box center [719, 409] width 65 height 25
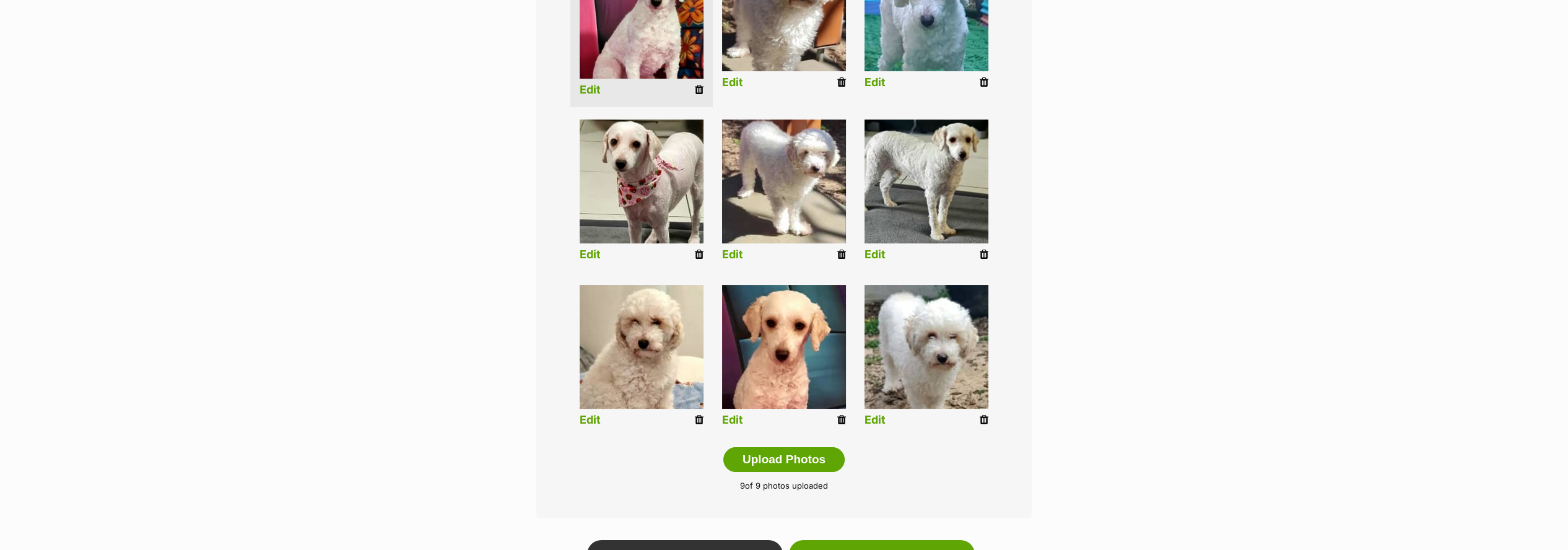
scroll to position [412, 0]
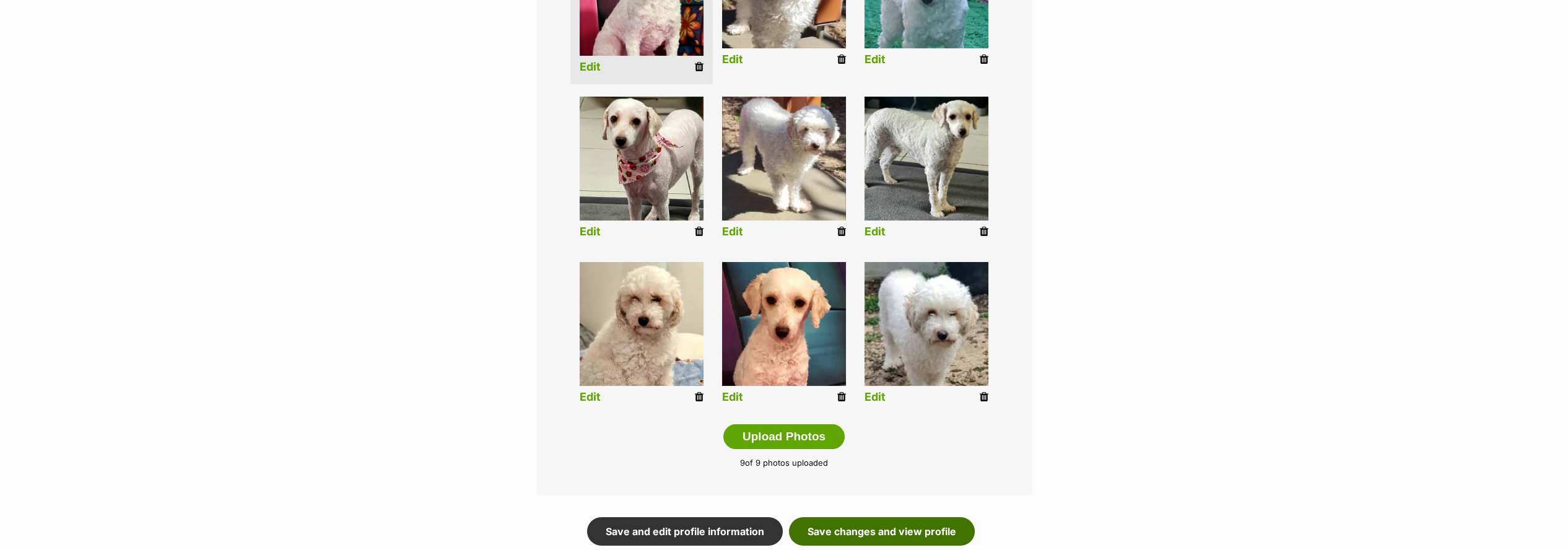
click at [851, 524] on link "Save changes and view profile" at bounding box center [882, 531] width 186 height 28
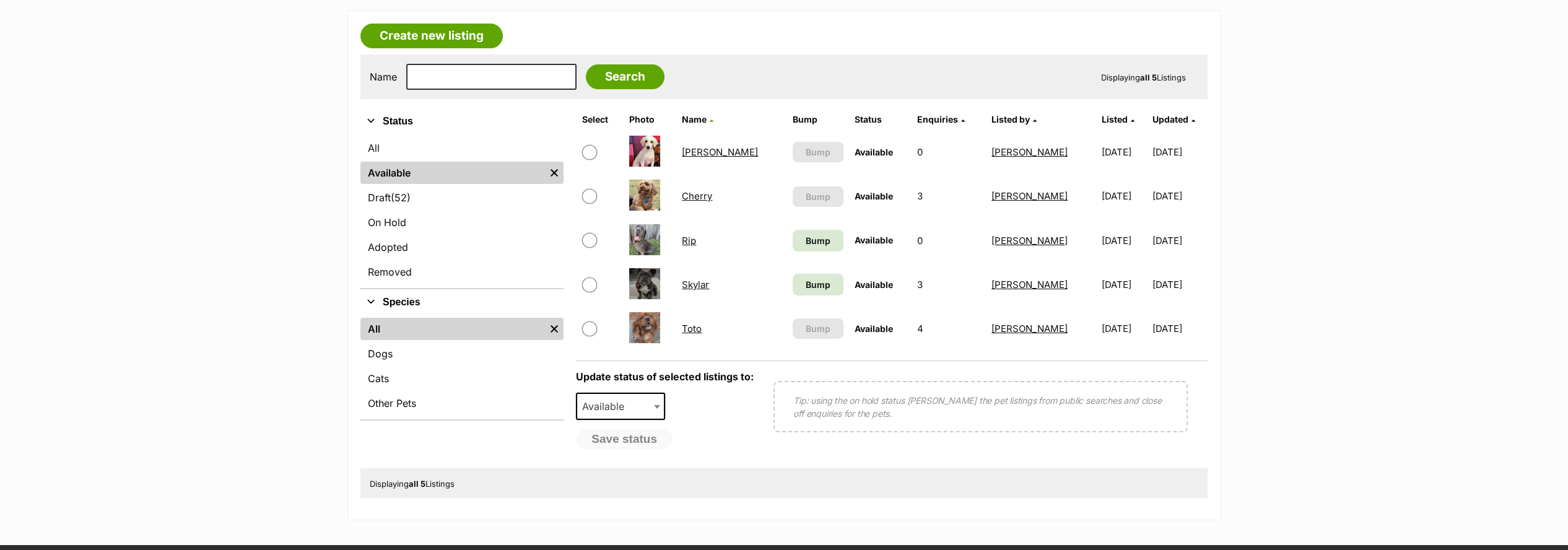
scroll to position [344, 0]
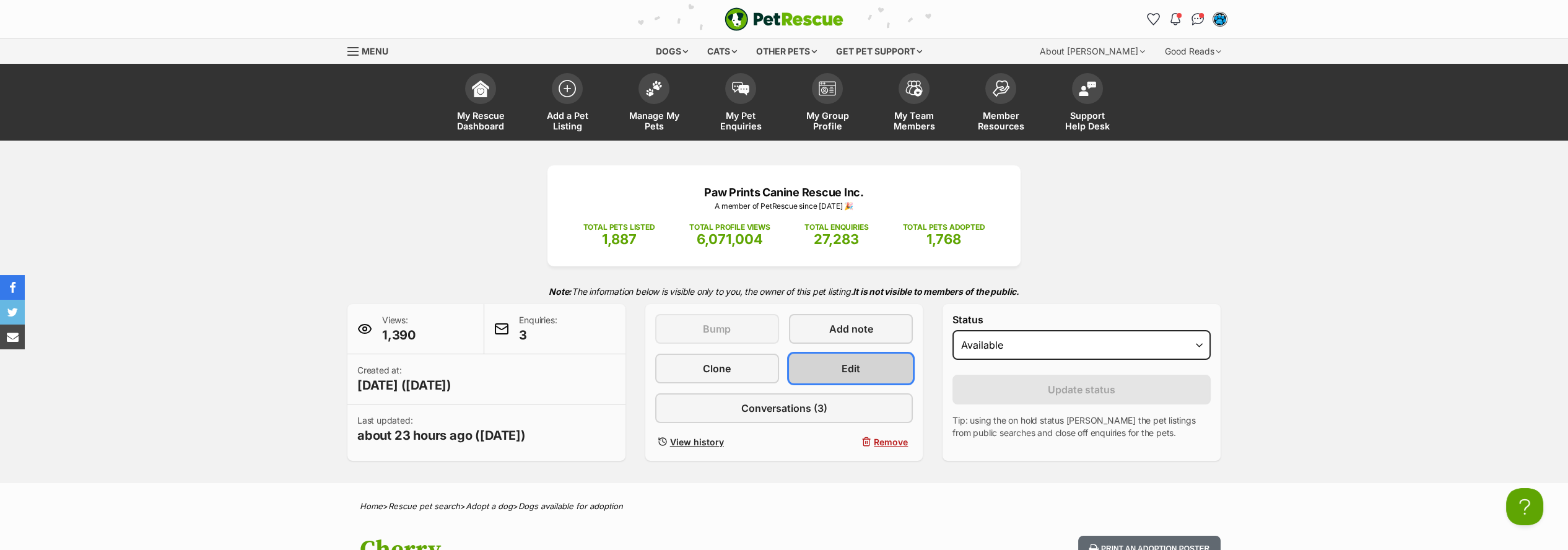
click at [851, 360] on link "Edit" at bounding box center [851, 368] width 124 height 30
click at [828, 358] on link "Edit" at bounding box center [851, 368] width 124 height 30
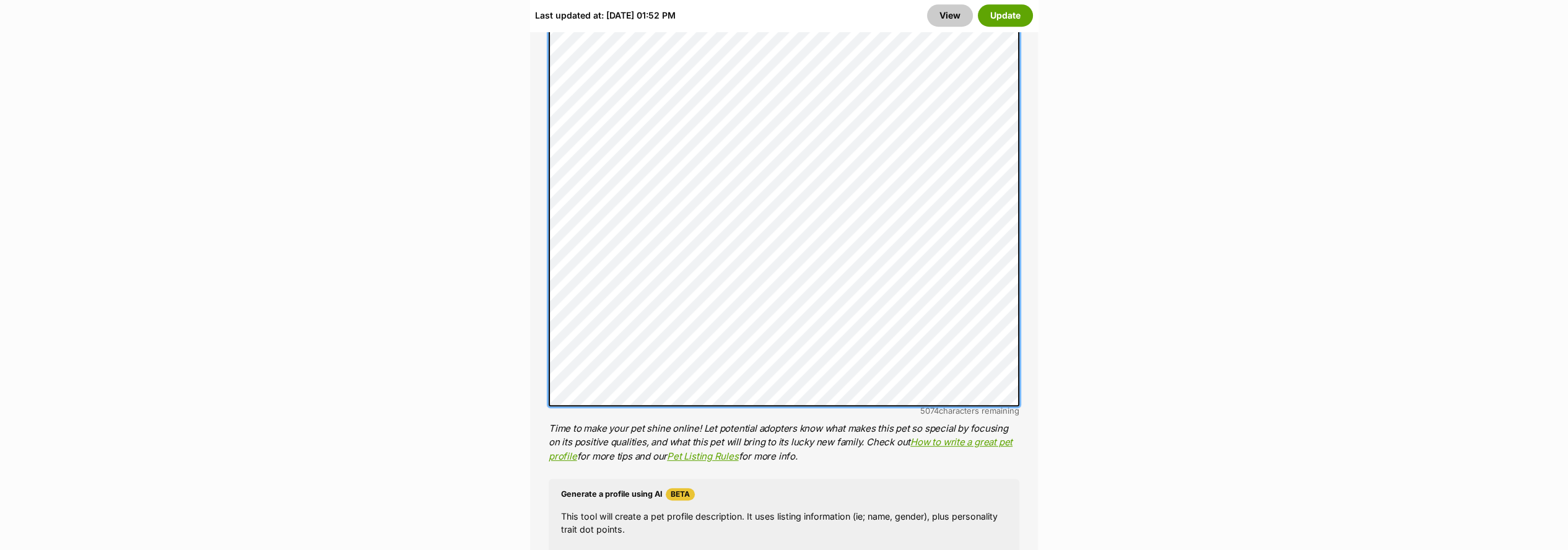
scroll to position [1582, 0]
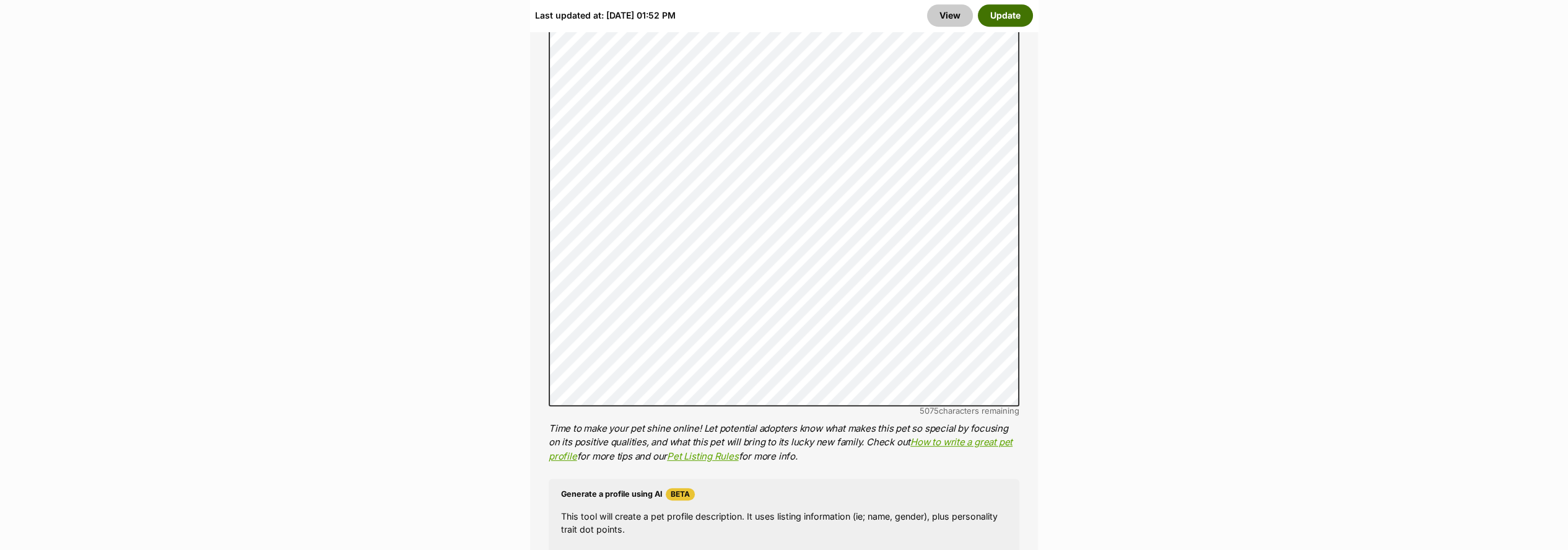
click at [994, 26] on button "Update" at bounding box center [1006, 15] width 55 height 22
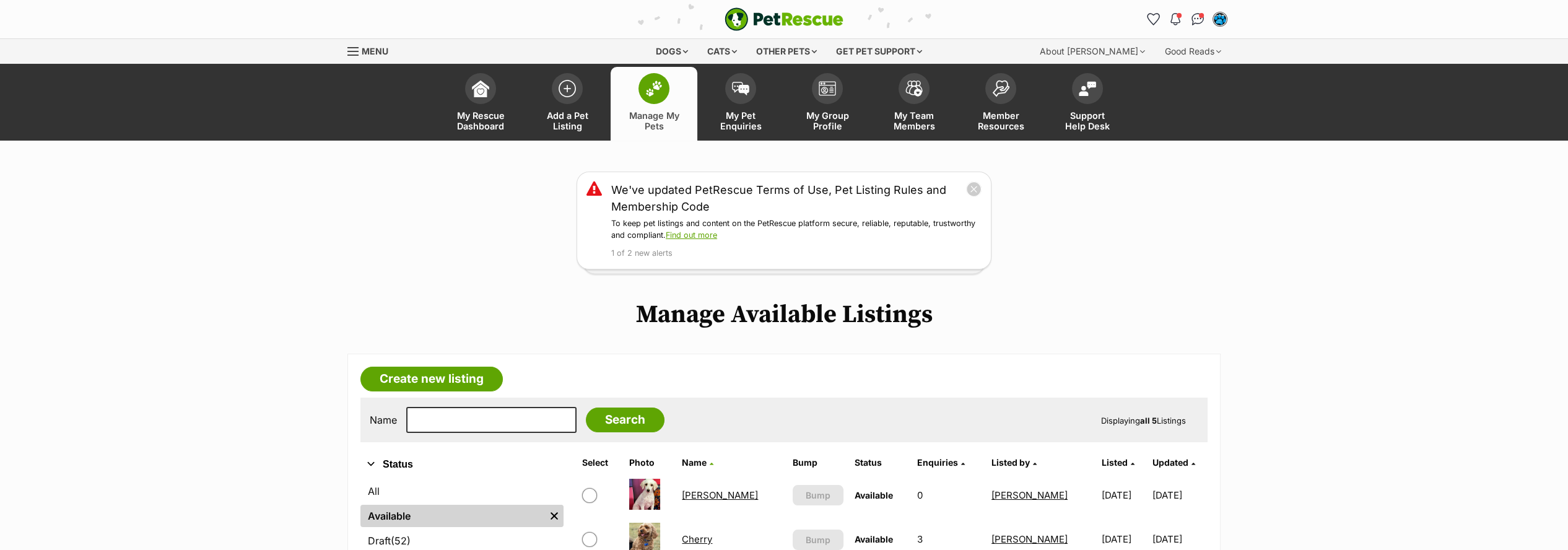
click at [709, 538] on link "Cherry" at bounding box center [697, 539] width 30 height 12
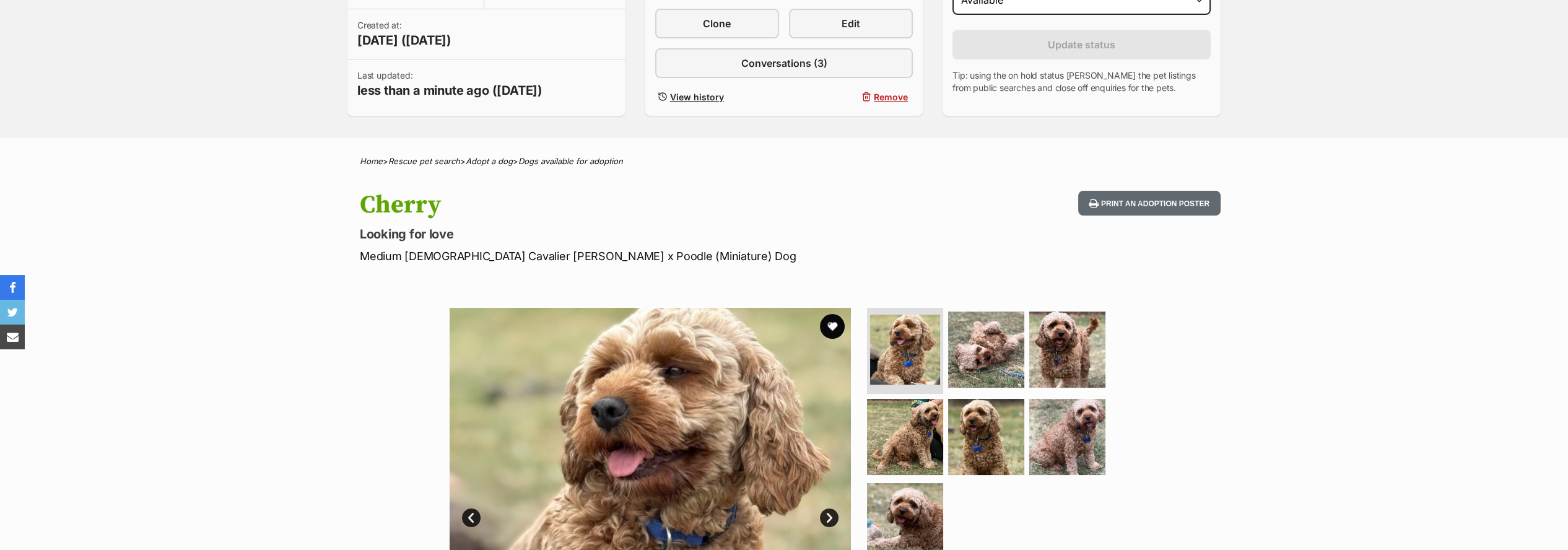
scroll to position [518, 0]
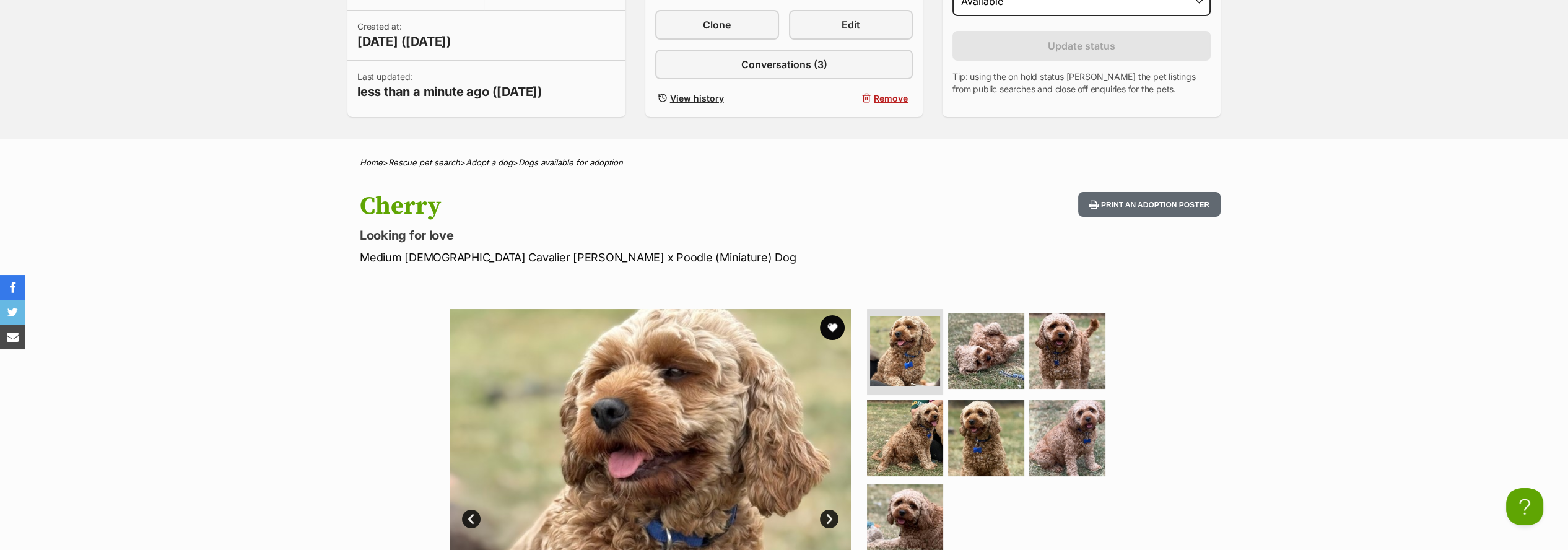
scroll to position [0, 0]
